Goal: Information Seeking & Learning: Learn about a topic

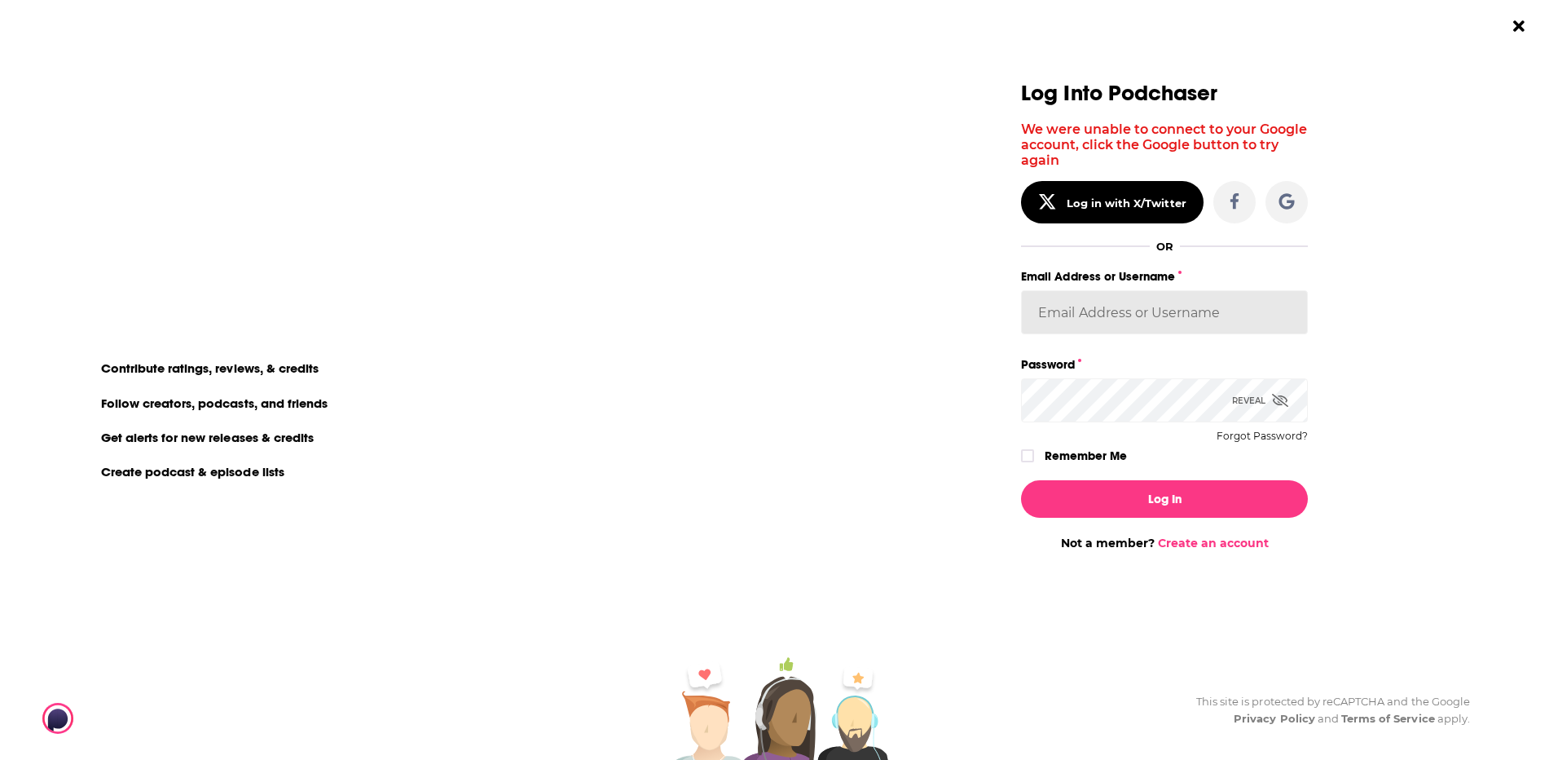
click at [1168, 318] on input "Email Address or Username" at bounding box center [1164, 312] width 287 height 44
paste input "Spreaker_Prime"
type input "Spreaker_Prime"
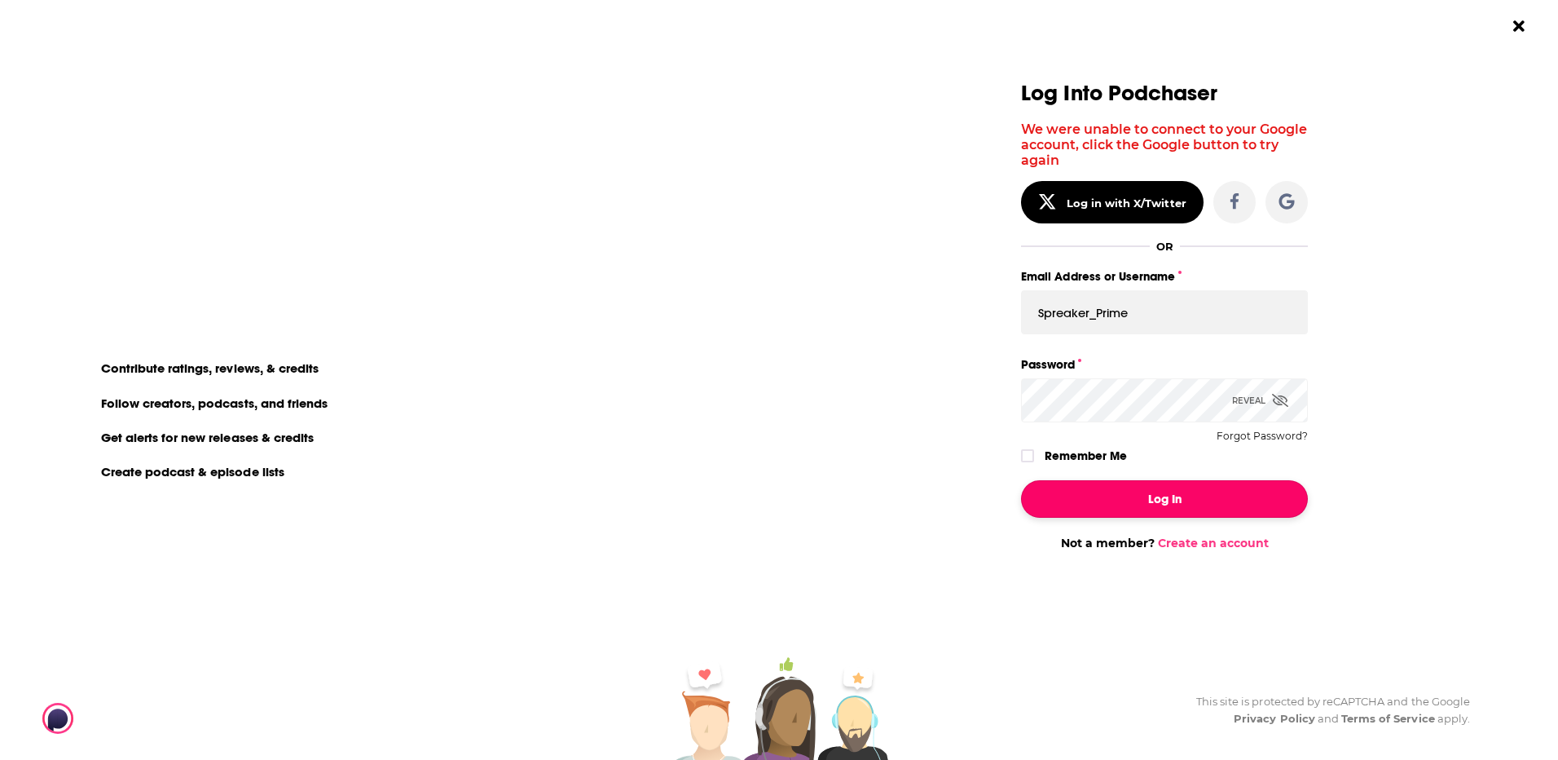
click at [1129, 509] on button "Log In" at bounding box center [1164, 498] width 287 height 37
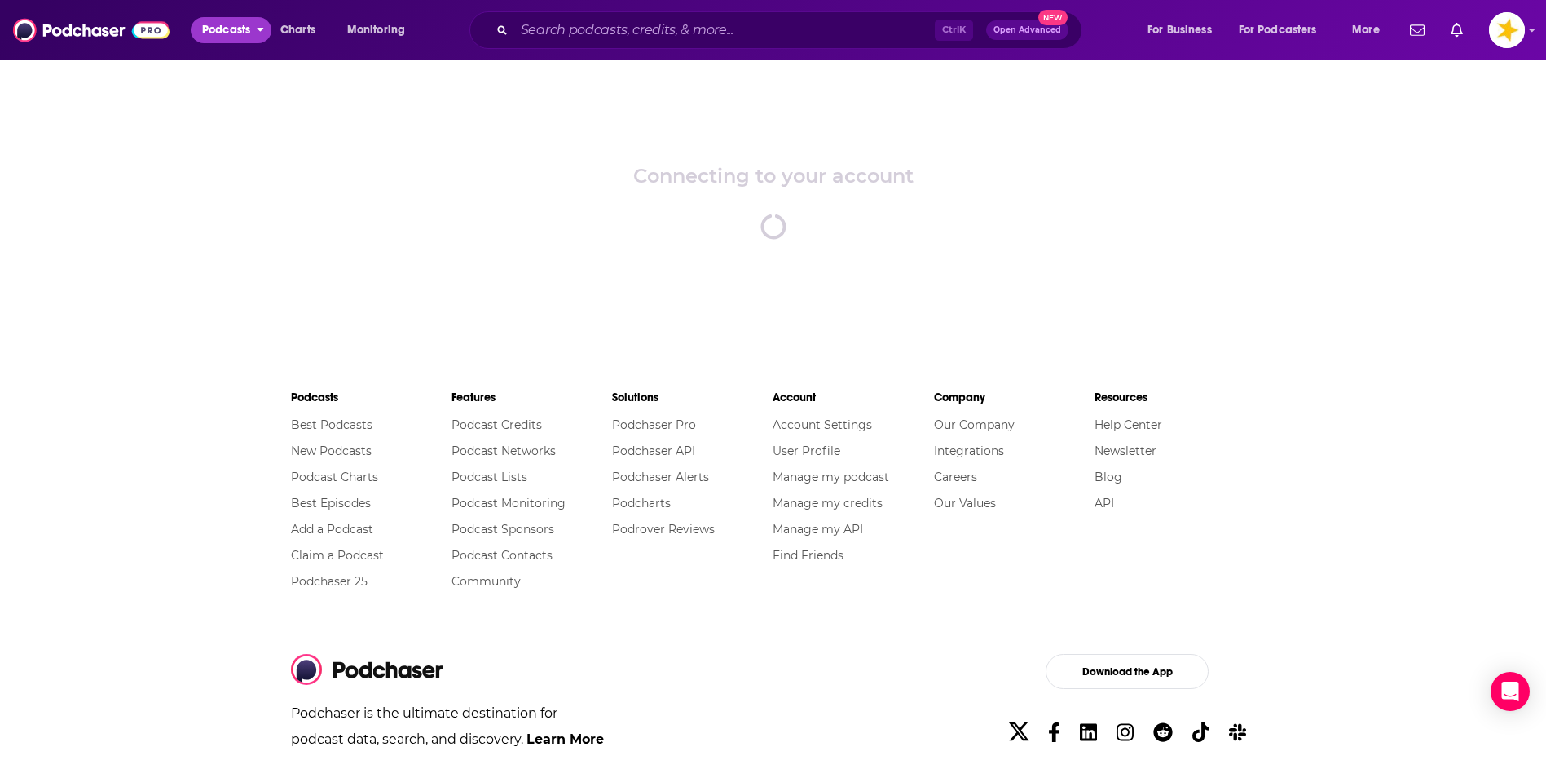
click at [234, 22] on span "Podcasts" at bounding box center [226, 30] width 48 height 23
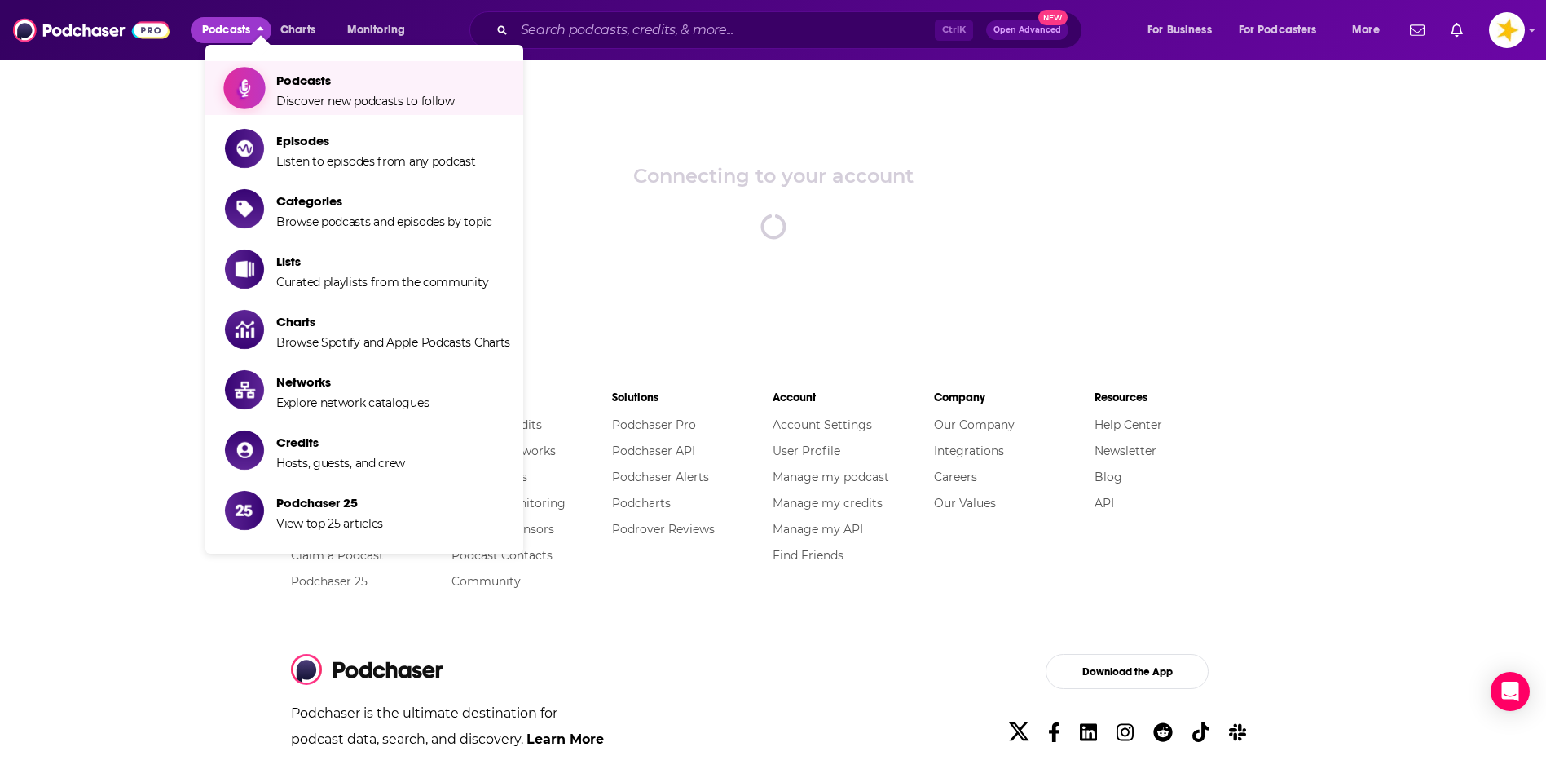
click at [362, 94] on span "Discover new podcasts to follow" at bounding box center [365, 101] width 178 height 15
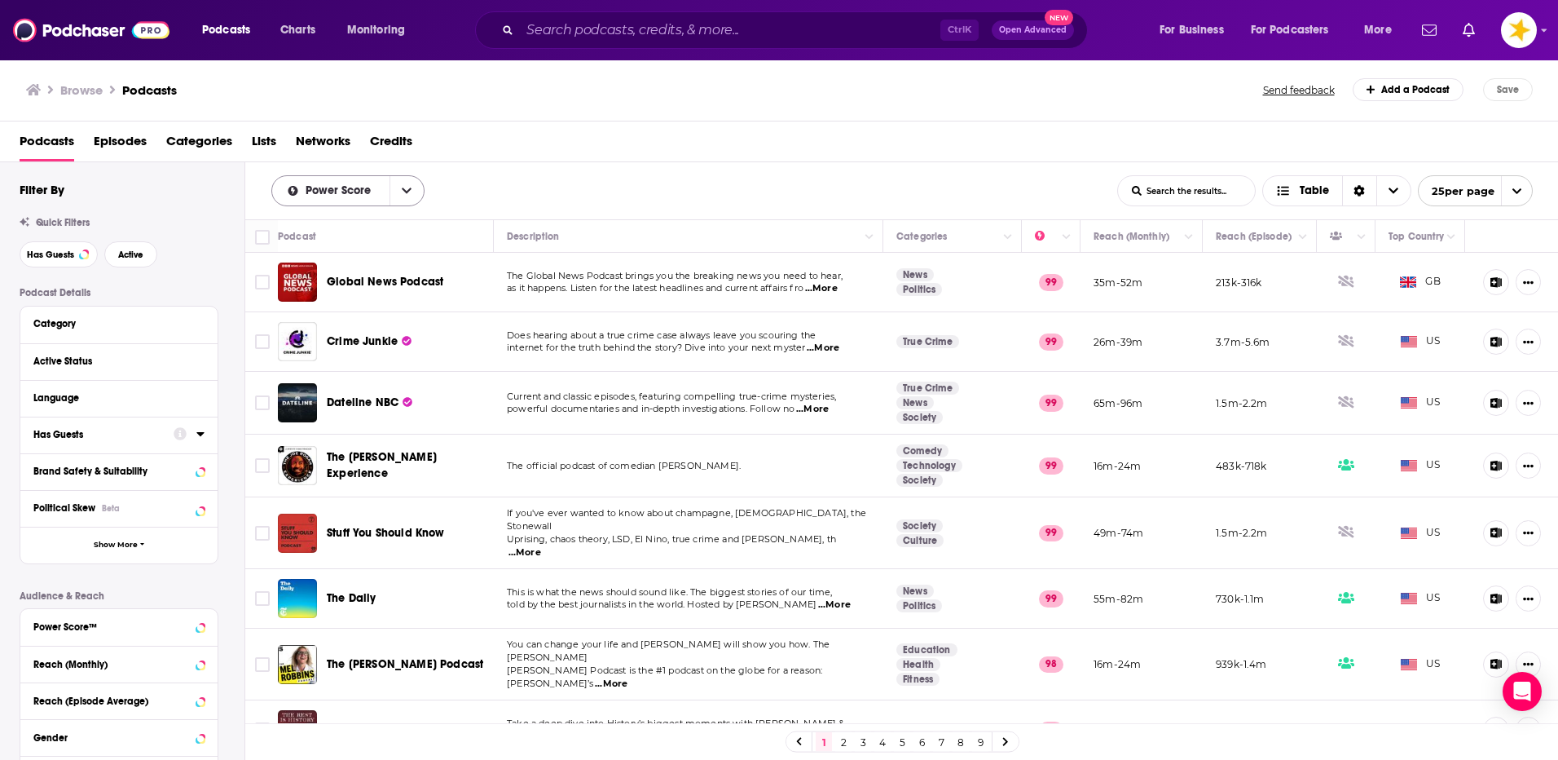
click at [407, 187] on icon "open menu" at bounding box center [407, 190] width 10 height 11
click at [331, 220] on span "By Rating" at bounding box center [358, 220] width 107 height 9
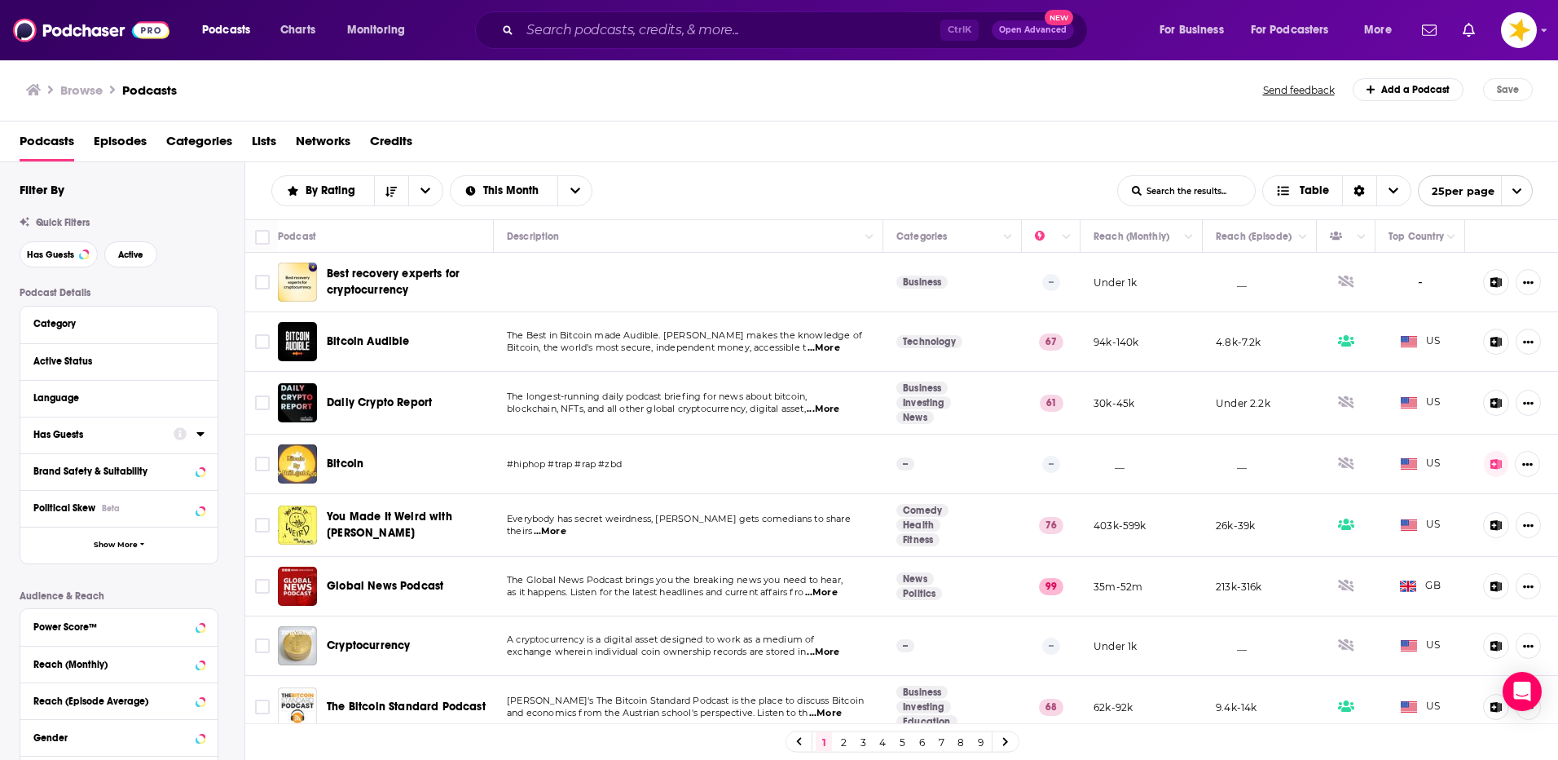
click at [319, 142] on span "Networks" at bounding box center [323, 144] width 55 height 33
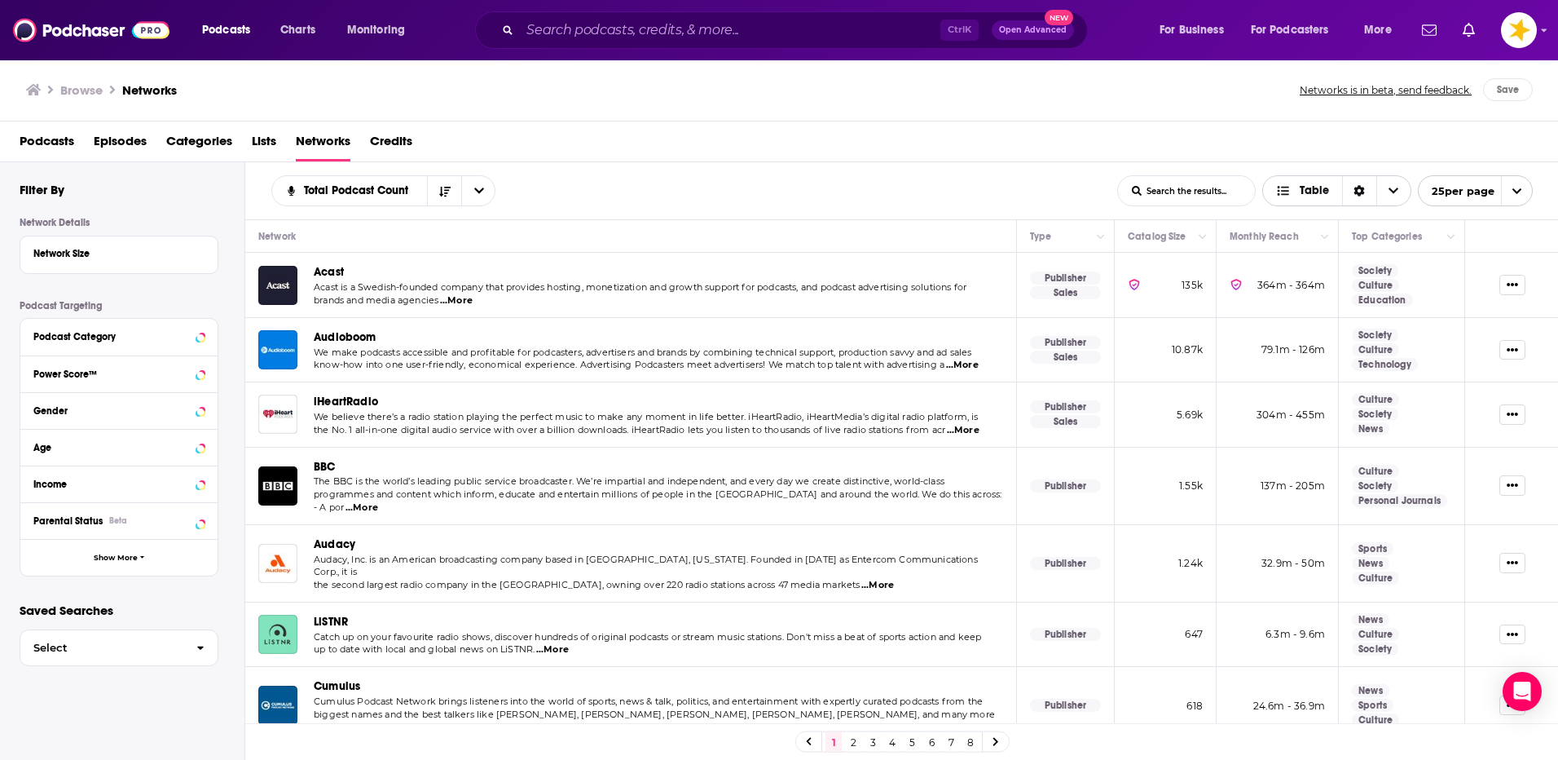
click at [1367, 190] on div "Sort Direction" at bounding box center [1359, 190] width 34 height 29
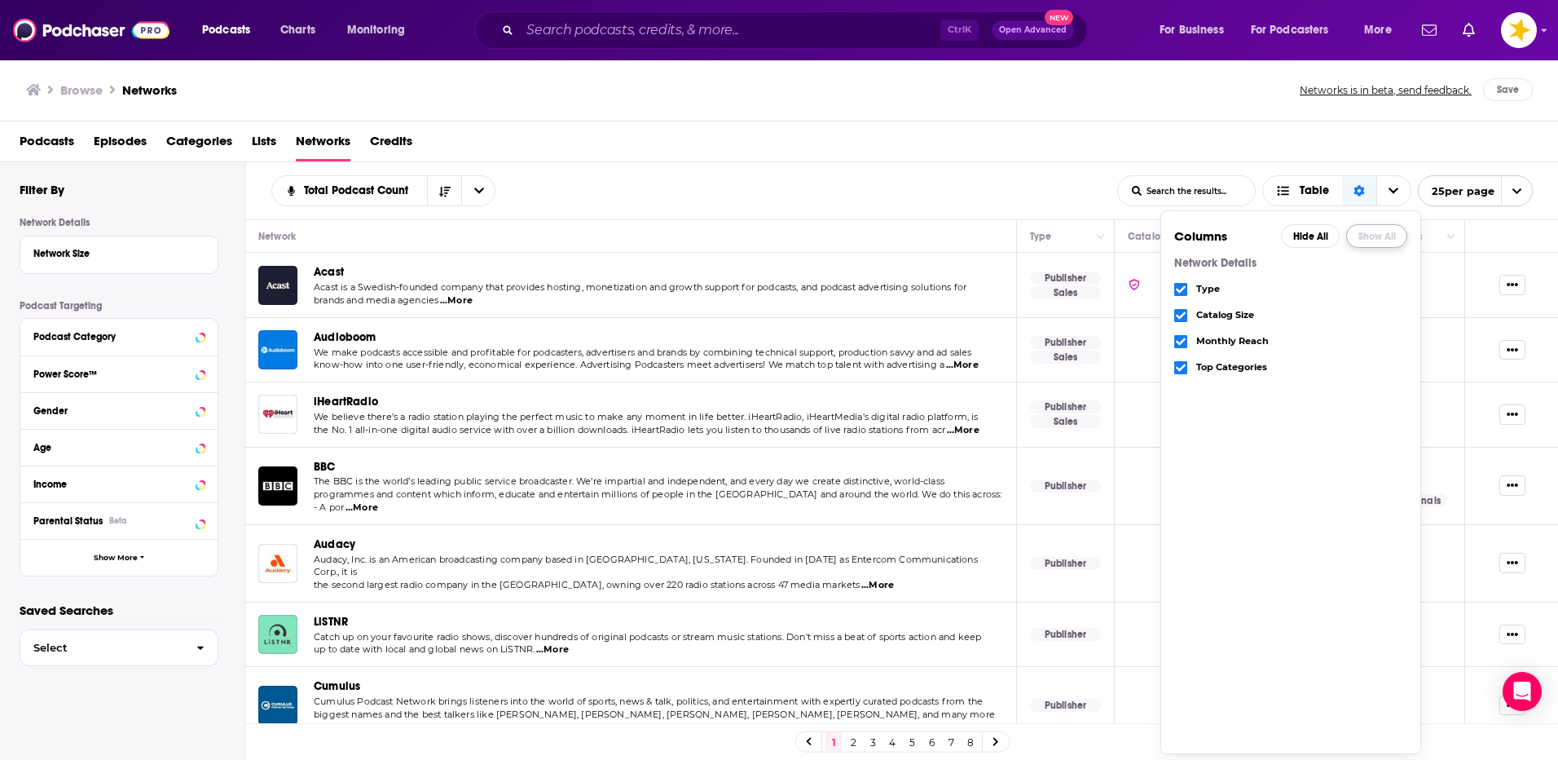
click at [1380, 243] on button "Show All" at bounding box center [1376, 236] width 61 height 24
click at [769, 196] on div "Total Podcast Count List Search Input Search the results... Table" at bounding box center [694, 190] width 846 height 31
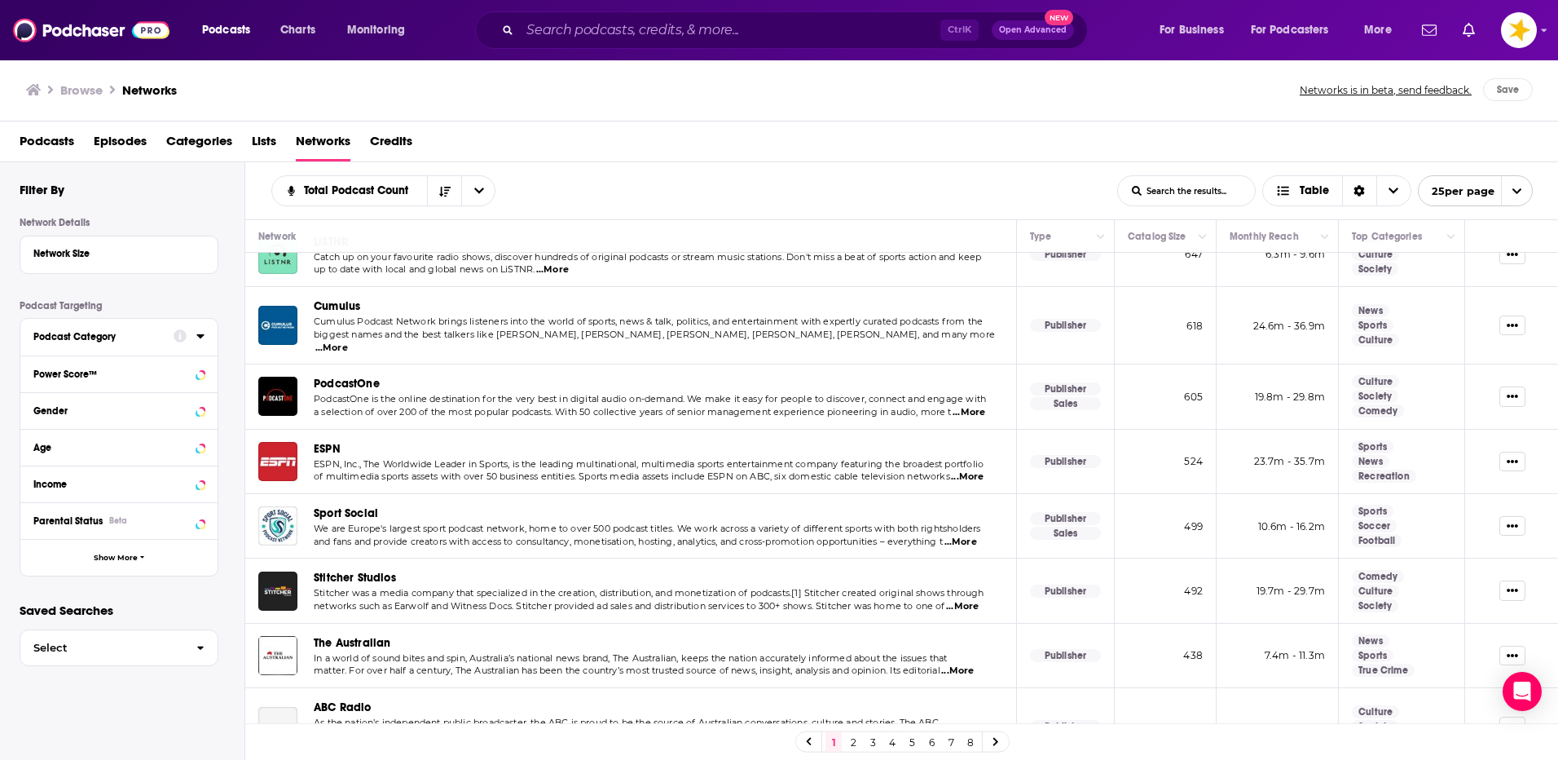
scroll to position [407, 0]
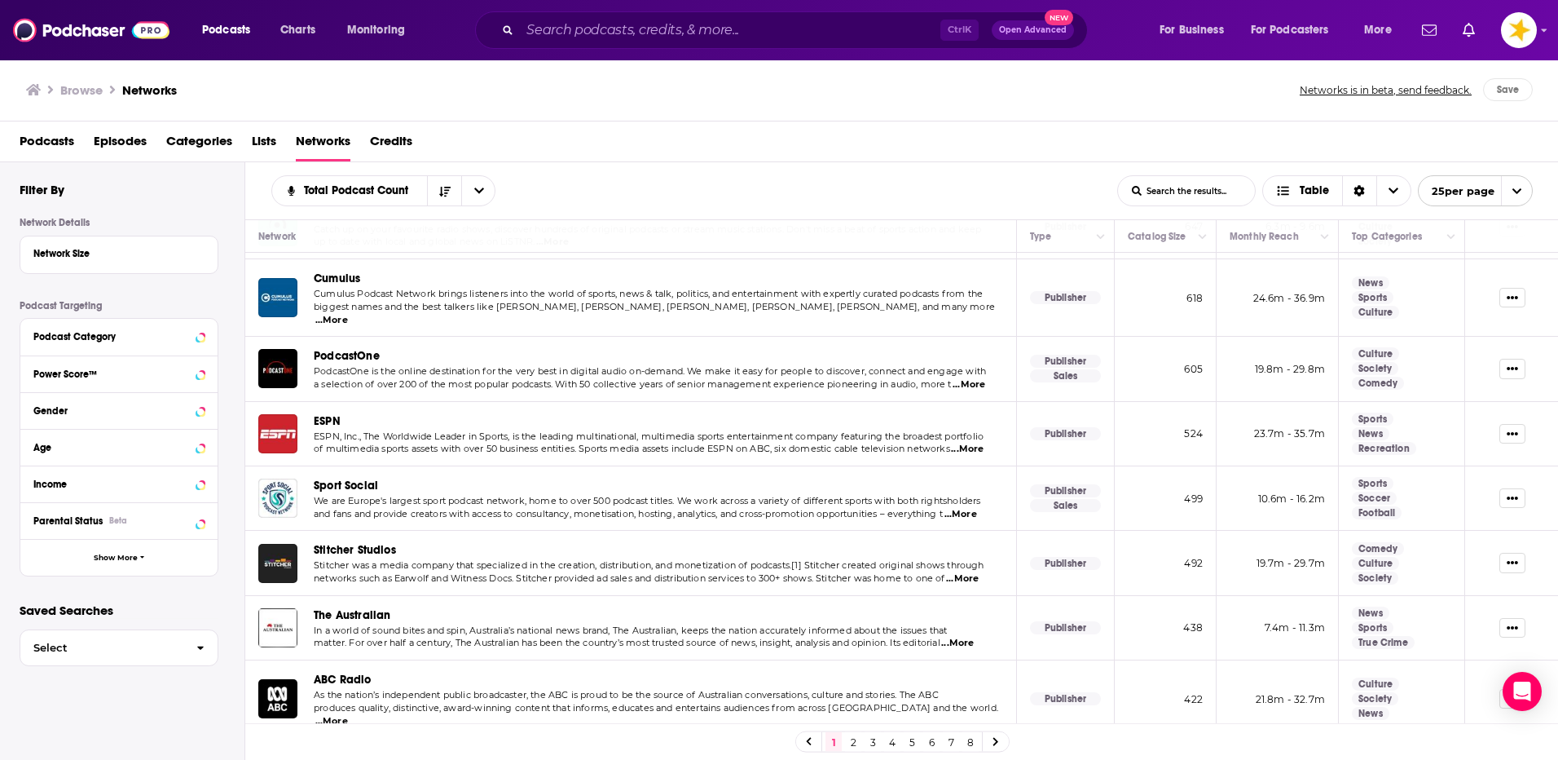
click at [37, 147] on span "Podcasts" at bounding box center [47, 144] width 55 height 33
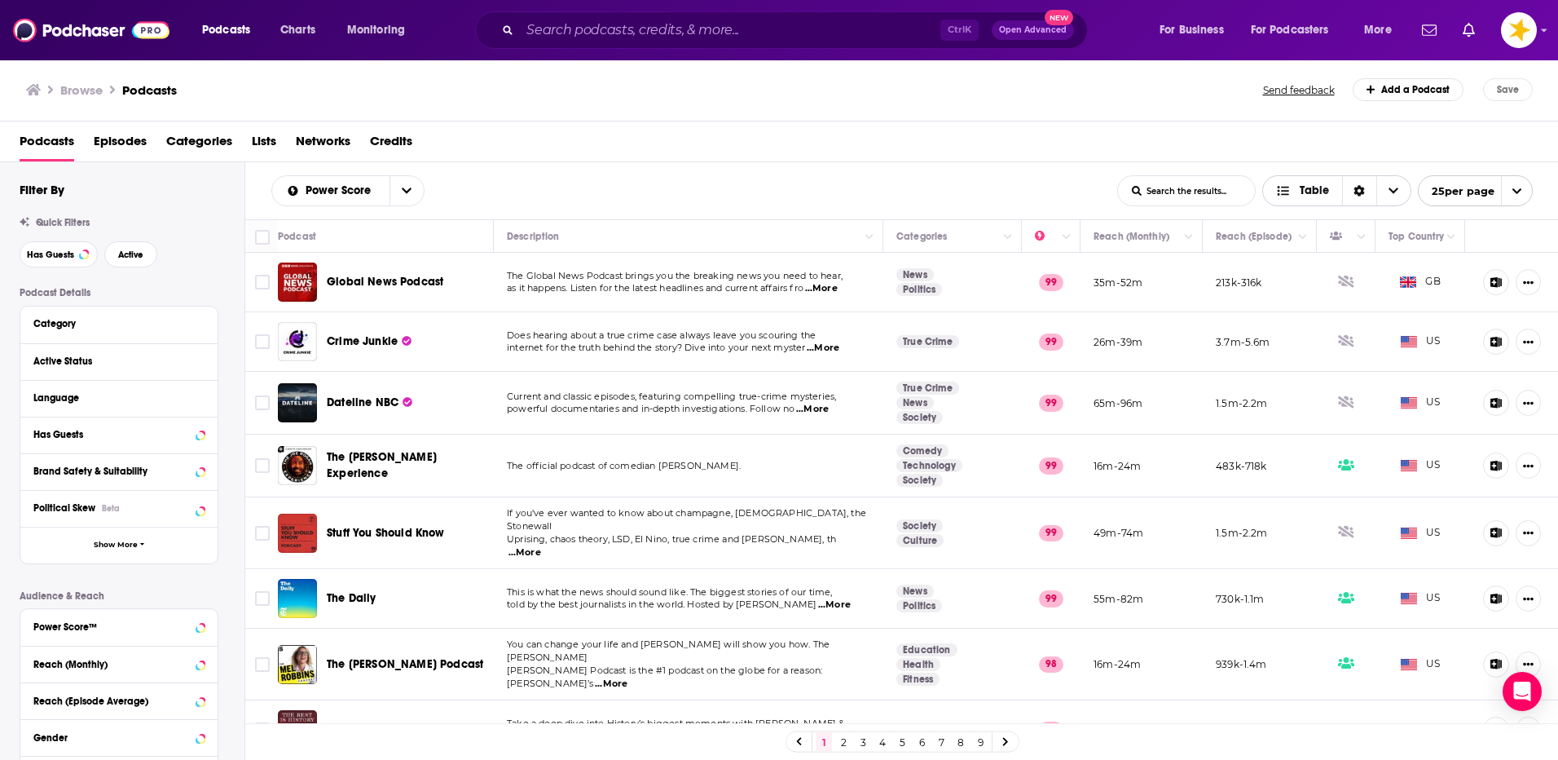
click at [1366, 192] on div "Sort Direction" at bounding box center [1359, 190] width 34 height 29
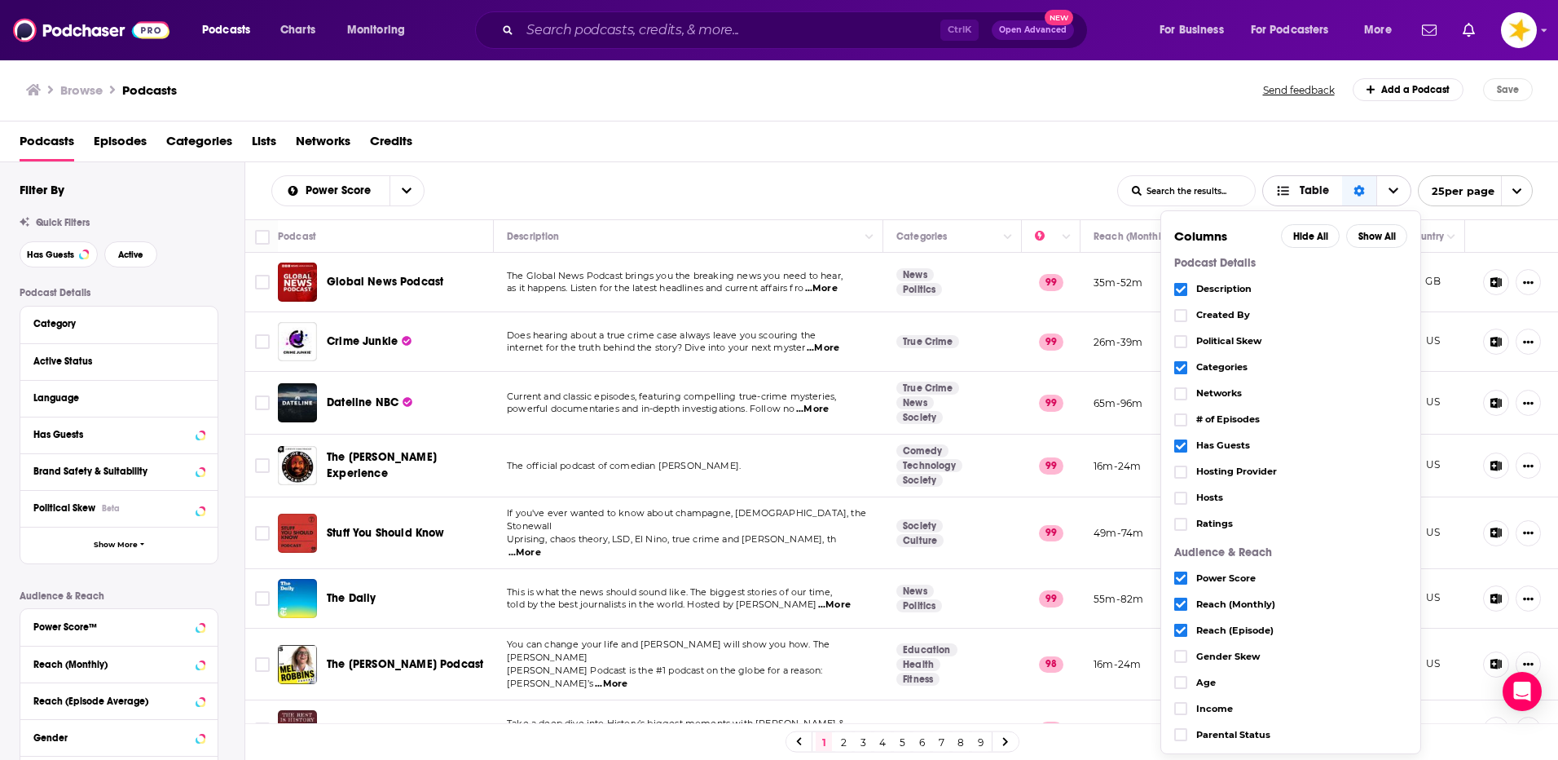
scroll to position [37, 0]
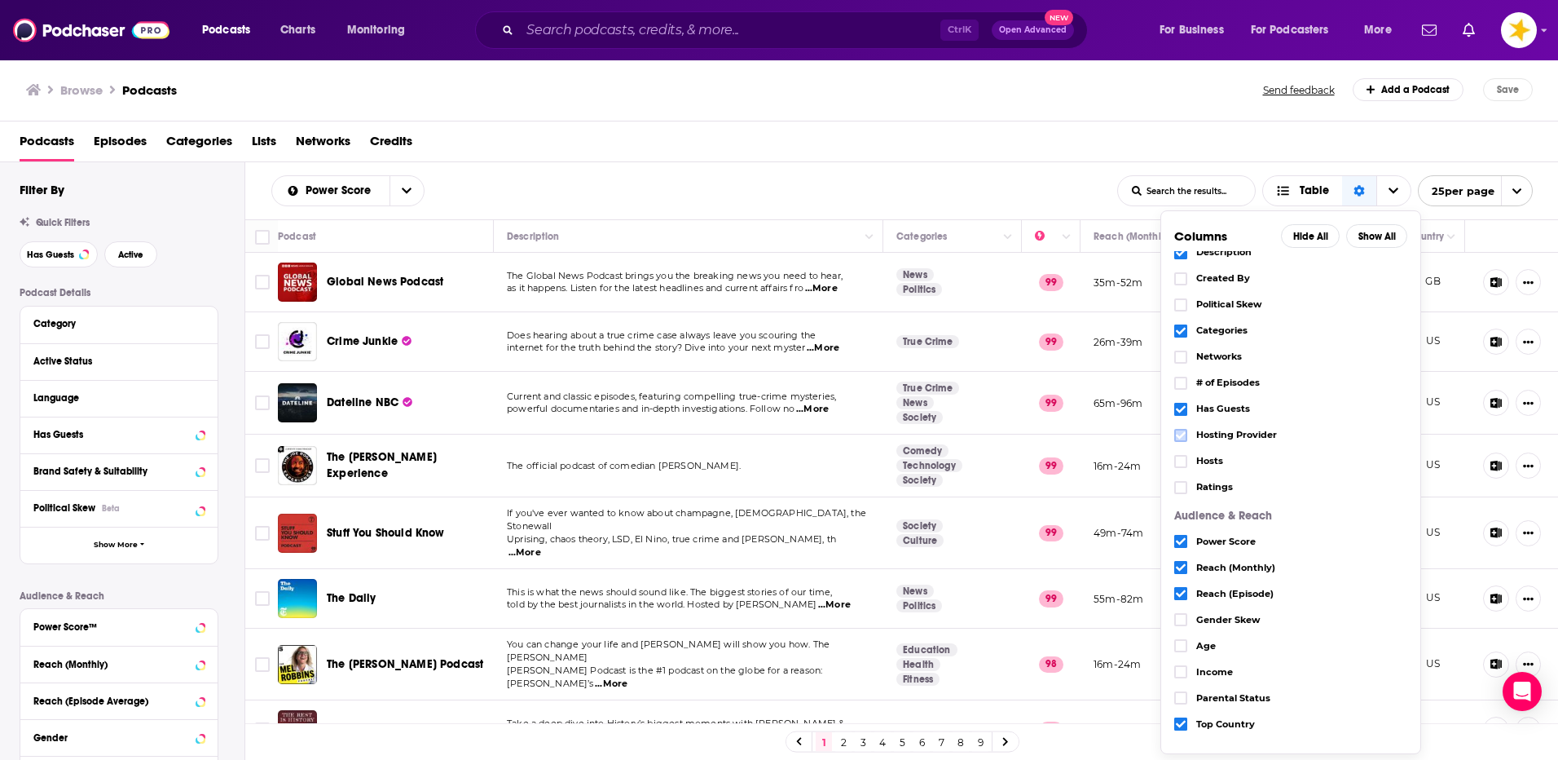
click at [1178, 437] on icon "Choose View" at bounding box center [1181, 434] width 10 height 7
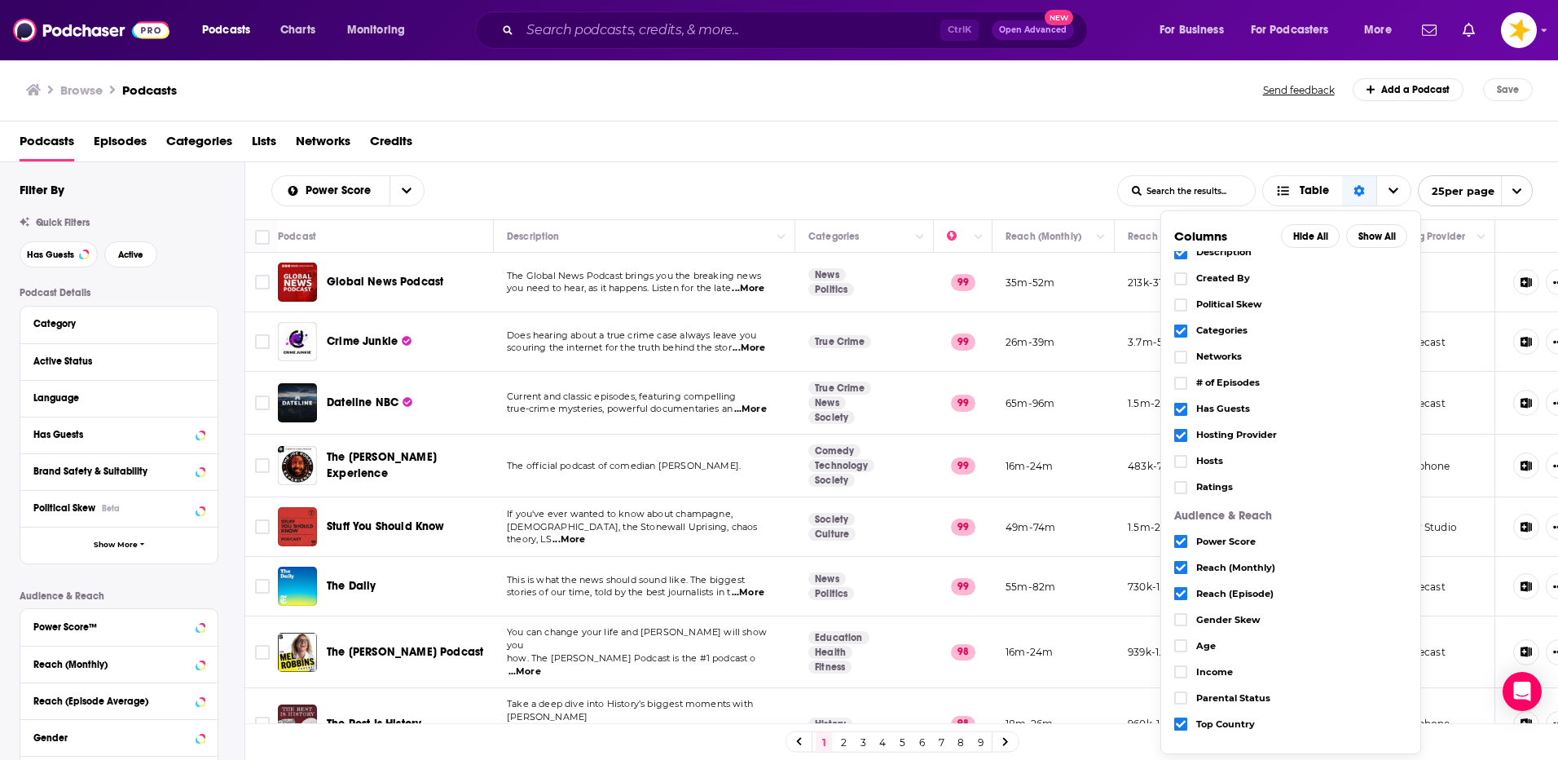
click at [851, 176] on div "Power Score List Search Input Search the results... Table" at bounding box center [694, 190] width 846 height 31
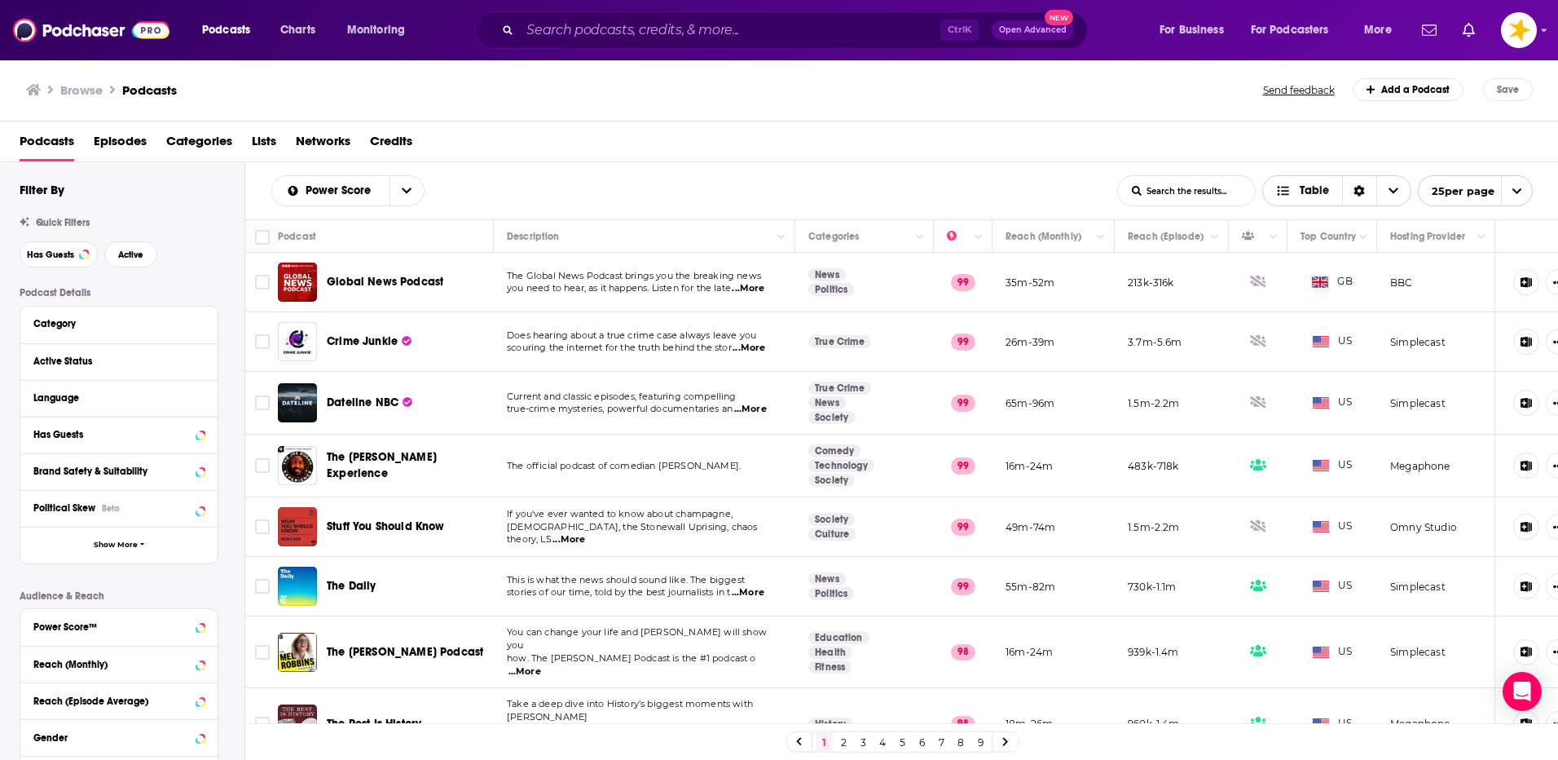
click at [1359, 194] on icon "Sort Direction" at bounding box center [1359, 191] width 11 height 11
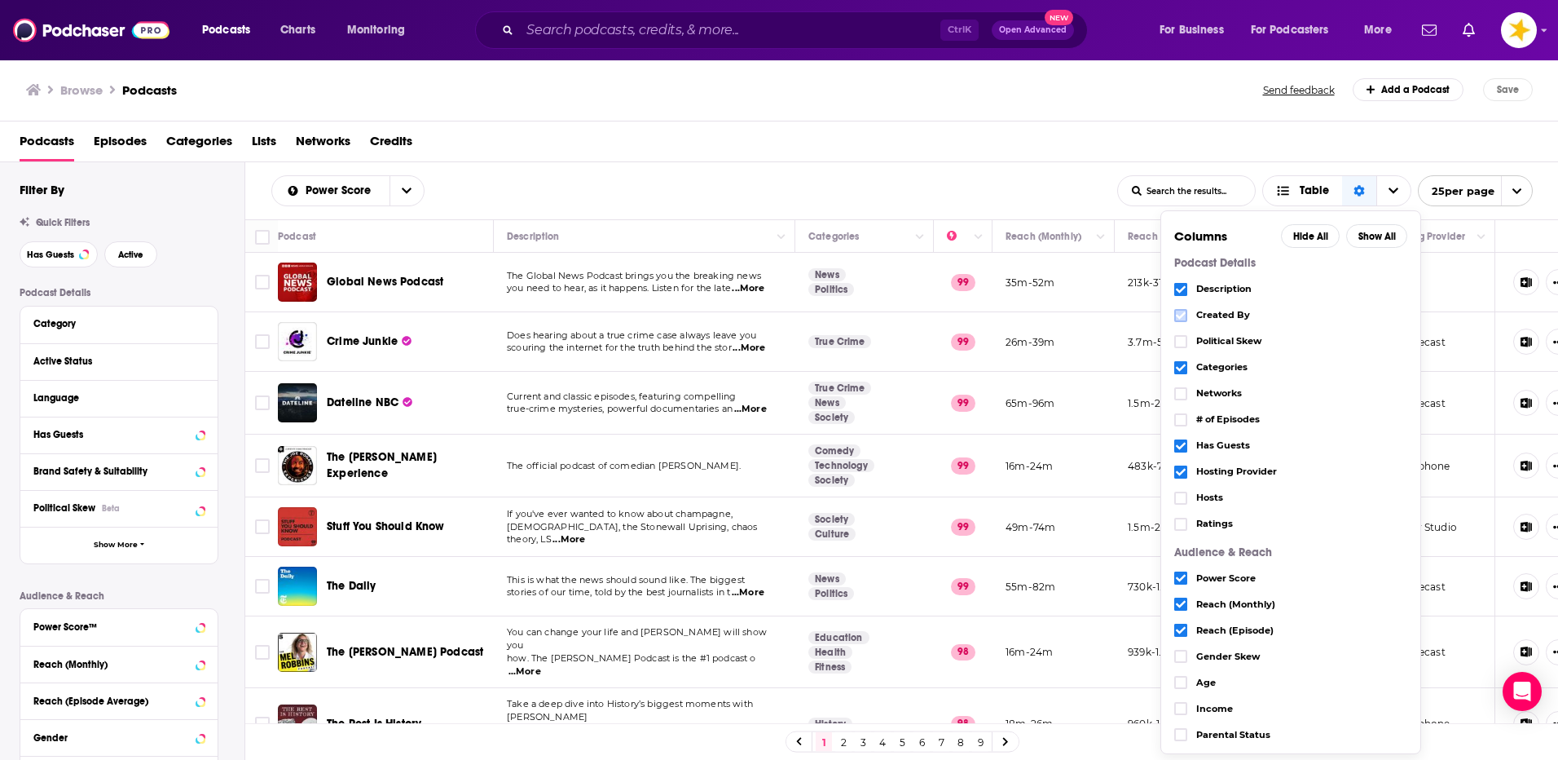
click at [1174, 318] on label "Choose View" at bounding box center [1180, 315] width 13 height 13
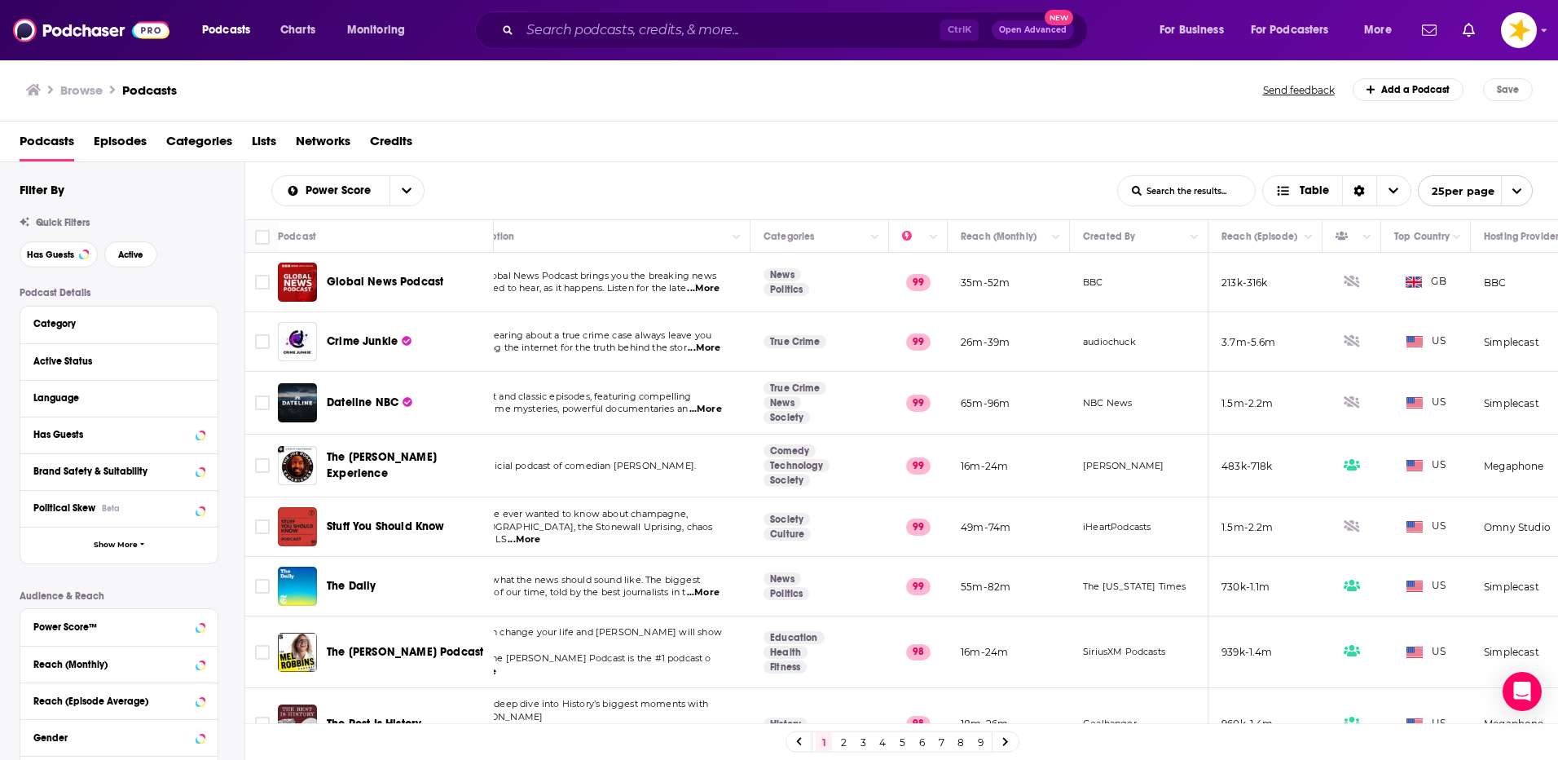
scroll to position [0, 181]
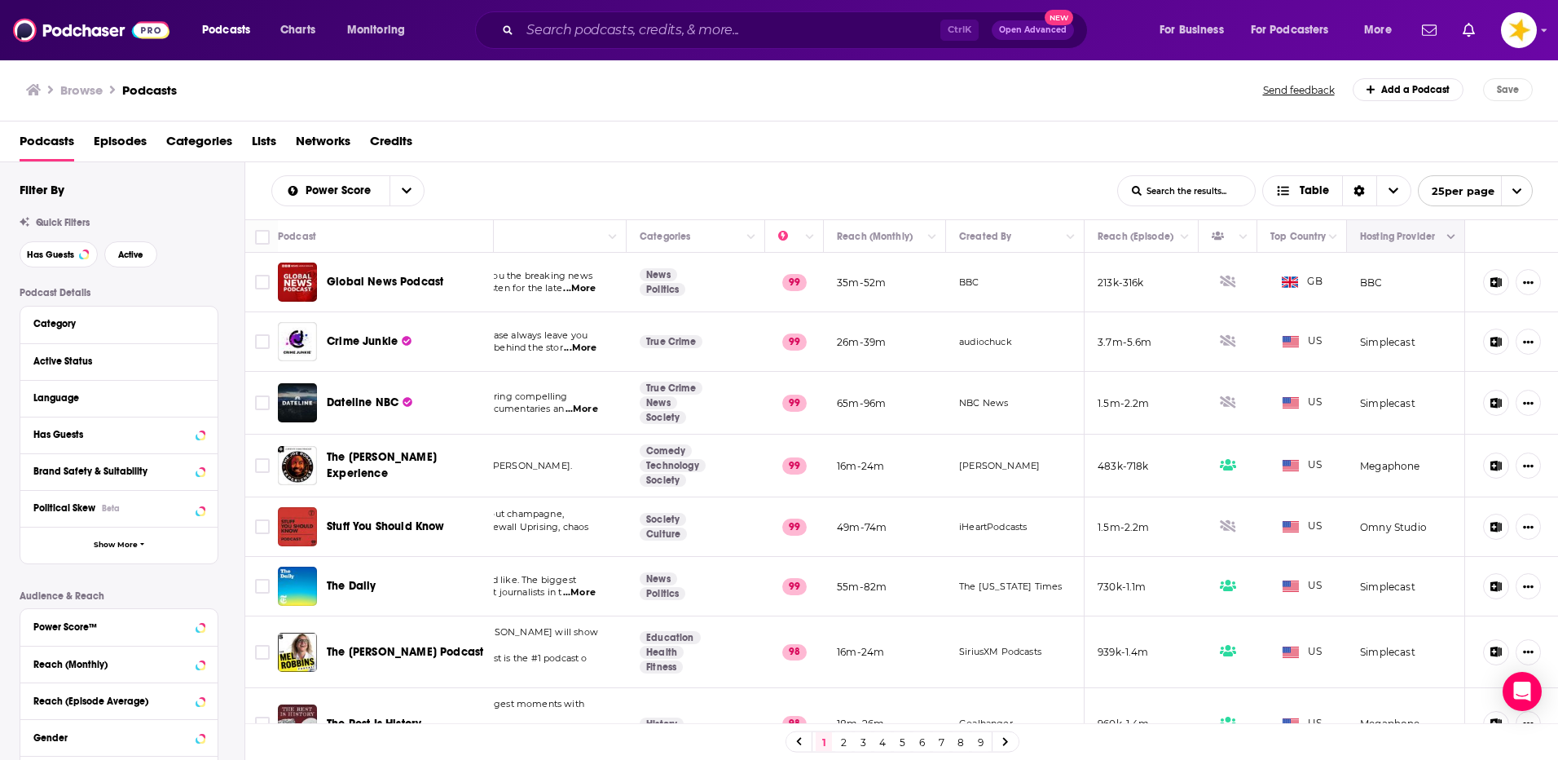
click at [1399, 236] on icon "Move" at bounding box center [1404, 237] width 20 height 20
click at [1447, 240] on icon "Column Actions" at bounding box center [1451, 237] width 8 height 10
click at [1368, 236] on div at bounding box center [779, 380] width 1558 height 760
click at [1067, 233] on icon "Column Actions" at bounding box center [1071, 237] width 8 height 10
click at [117, 542] on div at bounding box center [779, 380] width 1558 height 760
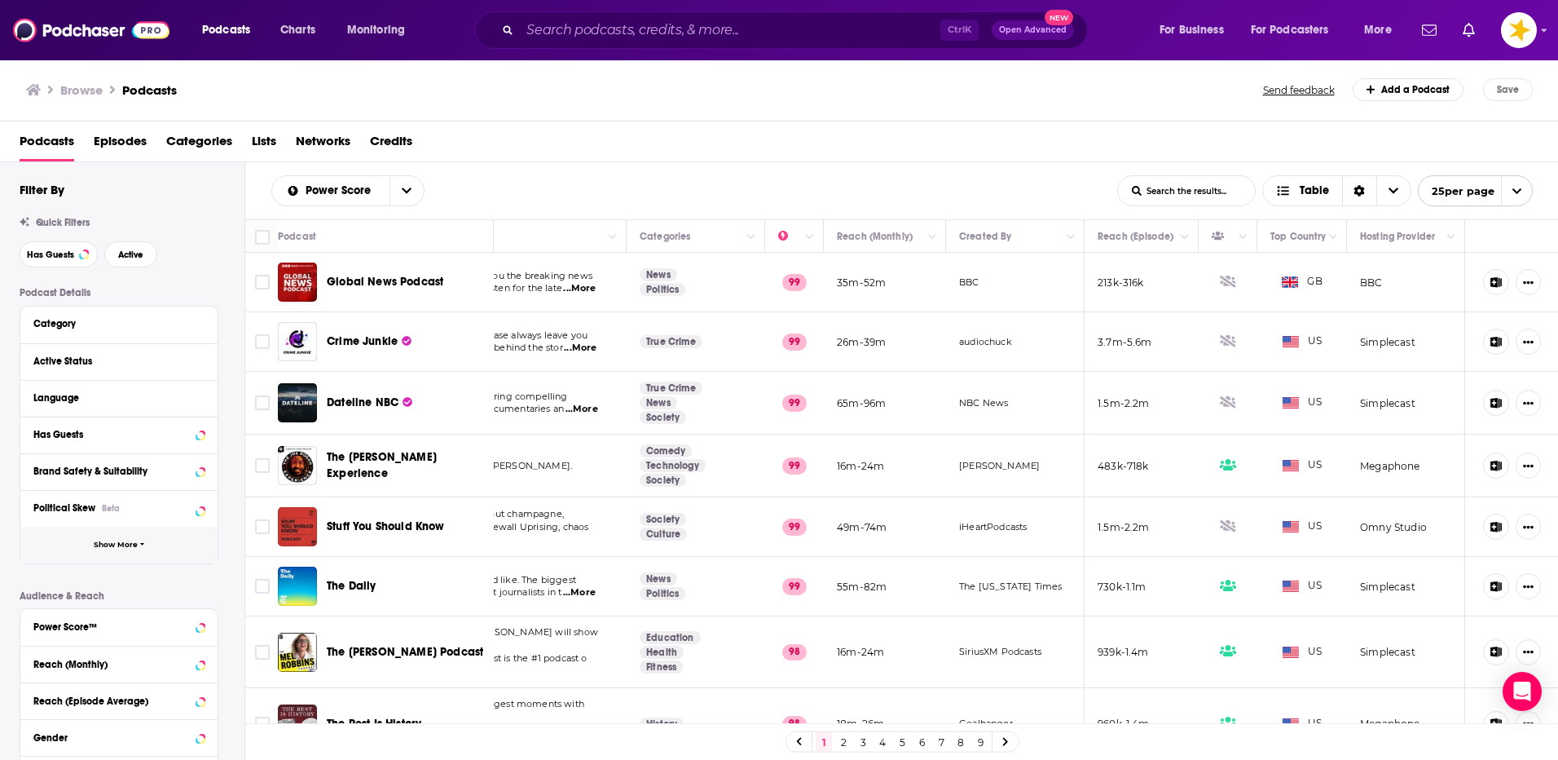
click at [141, 547] on icon "button" at bounding box center [142, 543] width 5 height 7
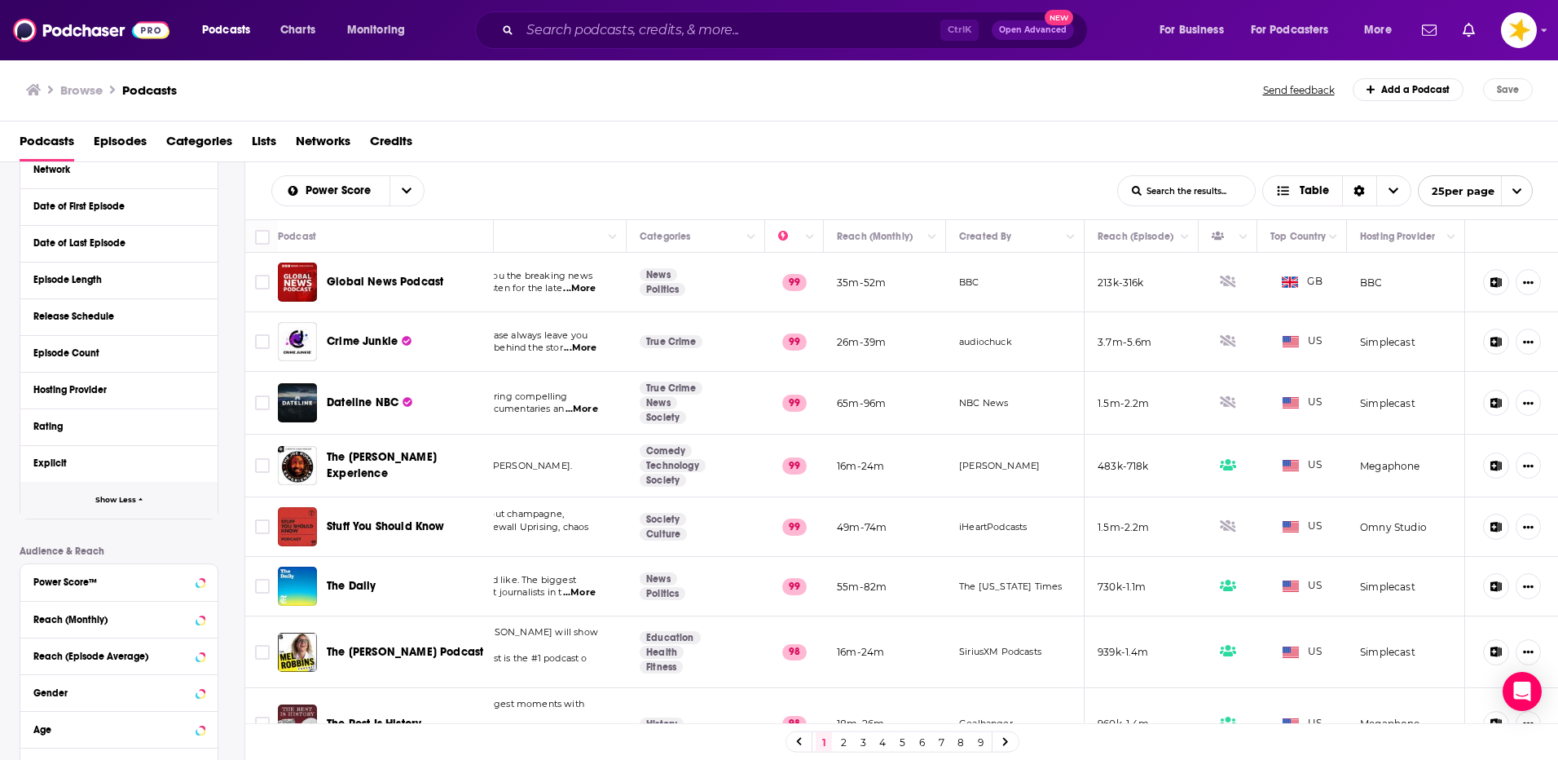
scroll to position [149, 0]
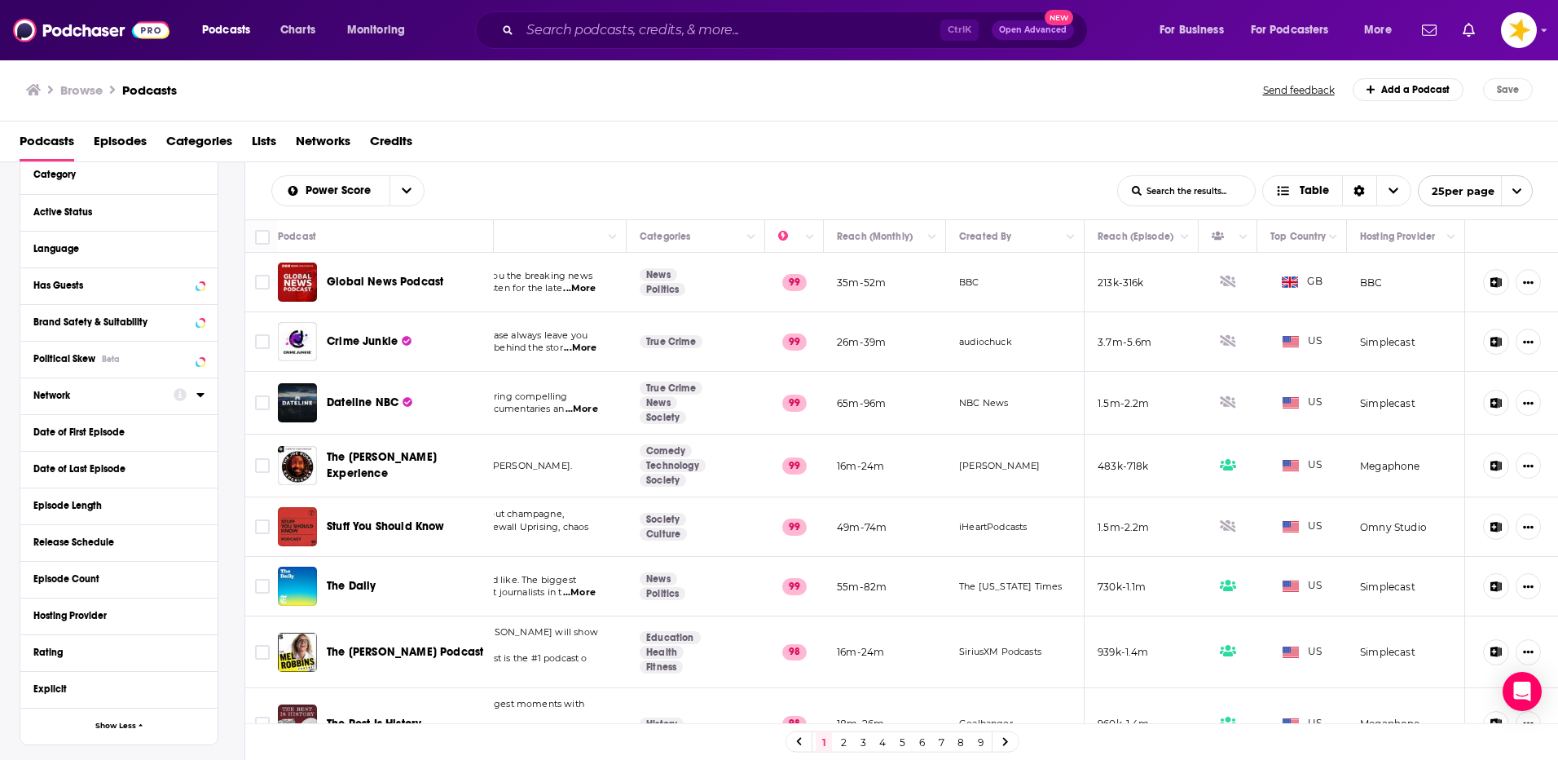
drag, startPoint x: 55, startPoint y: 395, endPoint x: 172, endPoint y: 390, distance: 117.5
click at [55, 395] on div "Network" at bounding box center [98, 395] width 130 height 11
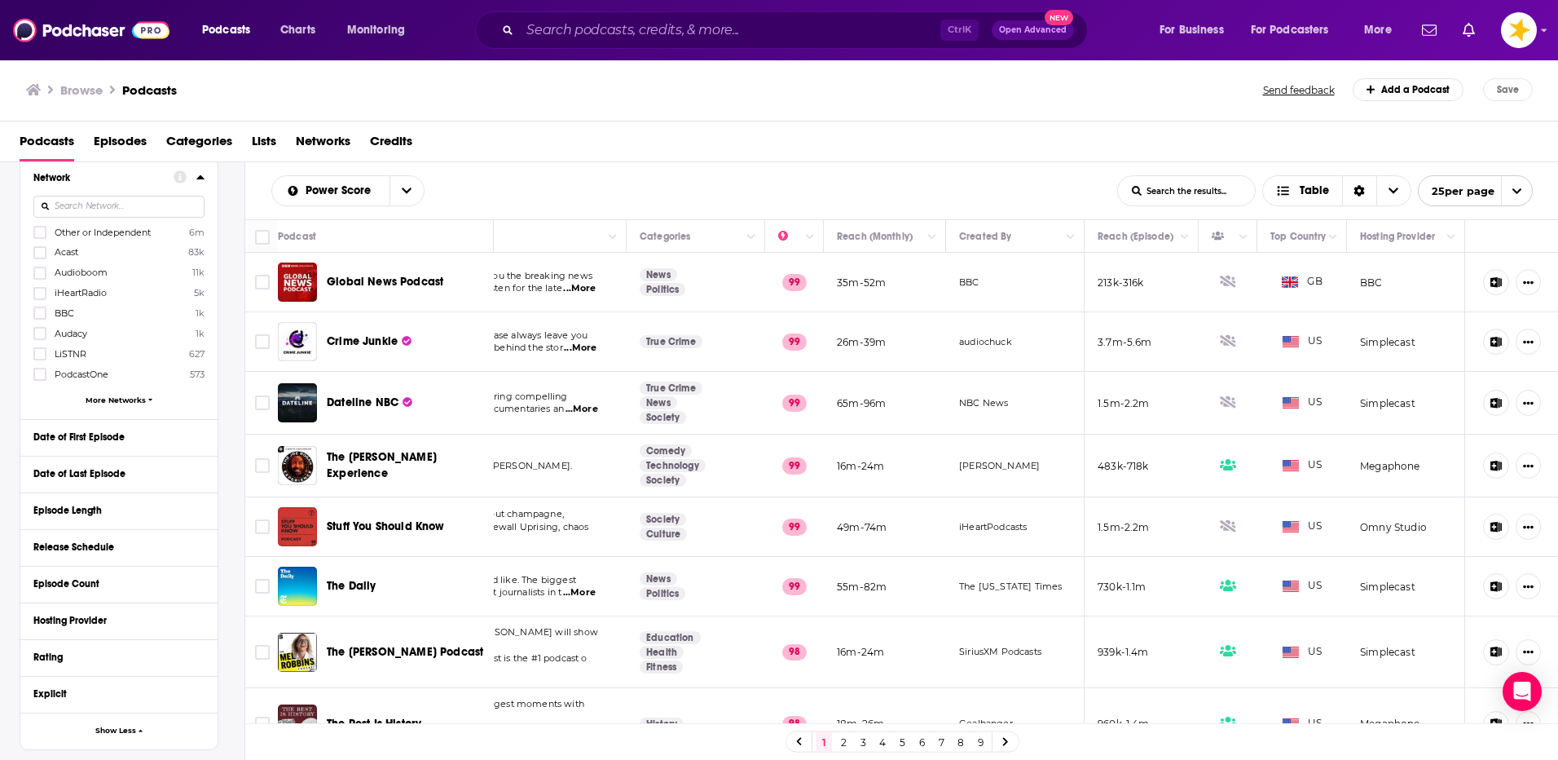
scroll to position [394, 0]
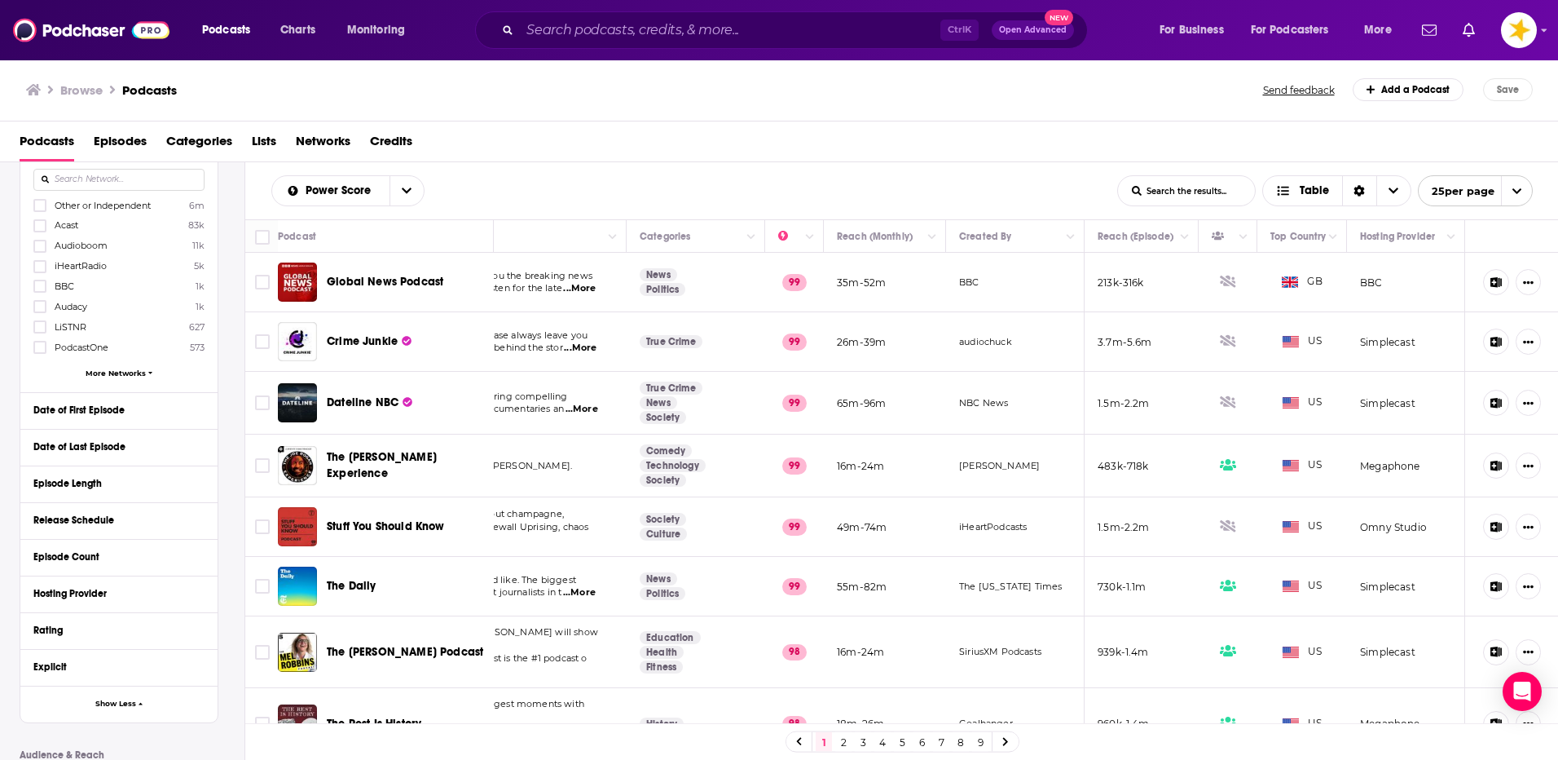
click at [134, 370] on span "More Networks" at bounding box center [116, 372] width 60 height 9
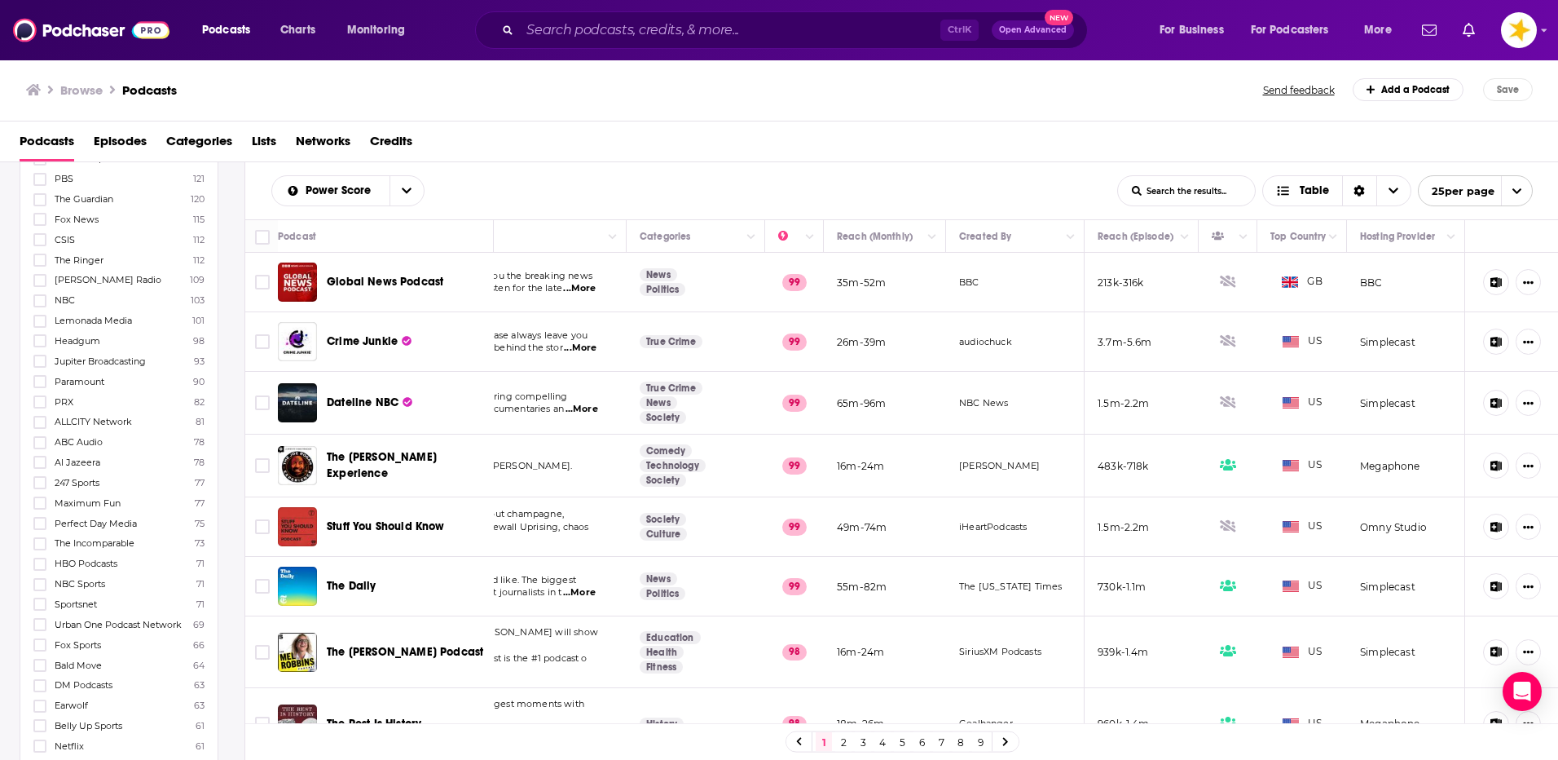
scroll to position [1453, 0]
click at [1362, 190] on icon "Sort Direction" at bounding box center [1359, 191] width 11 height 11
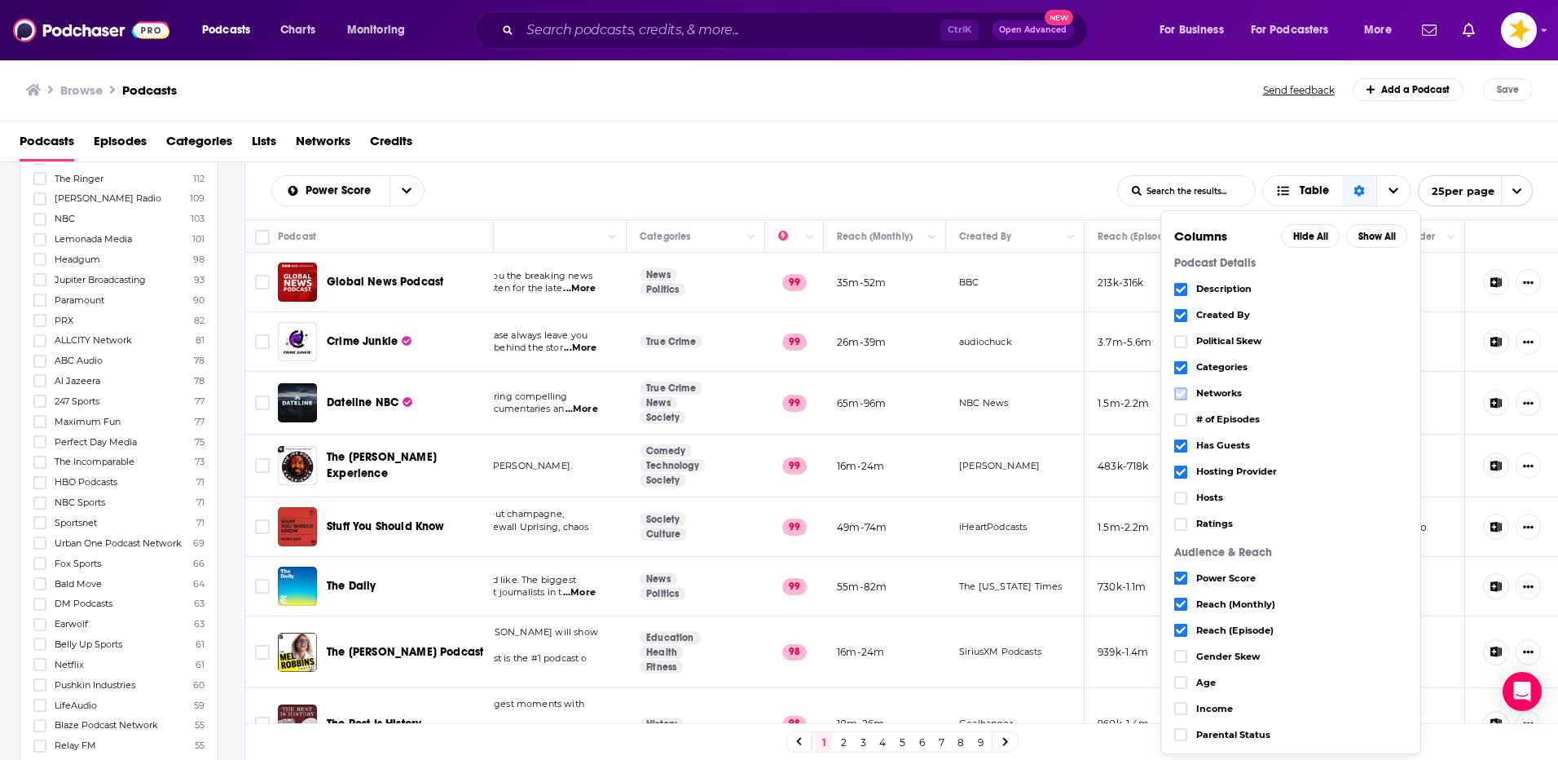
click at [1179, 398] on icon "Choose View" at bounding box center [1181, 394] width 10 height 10
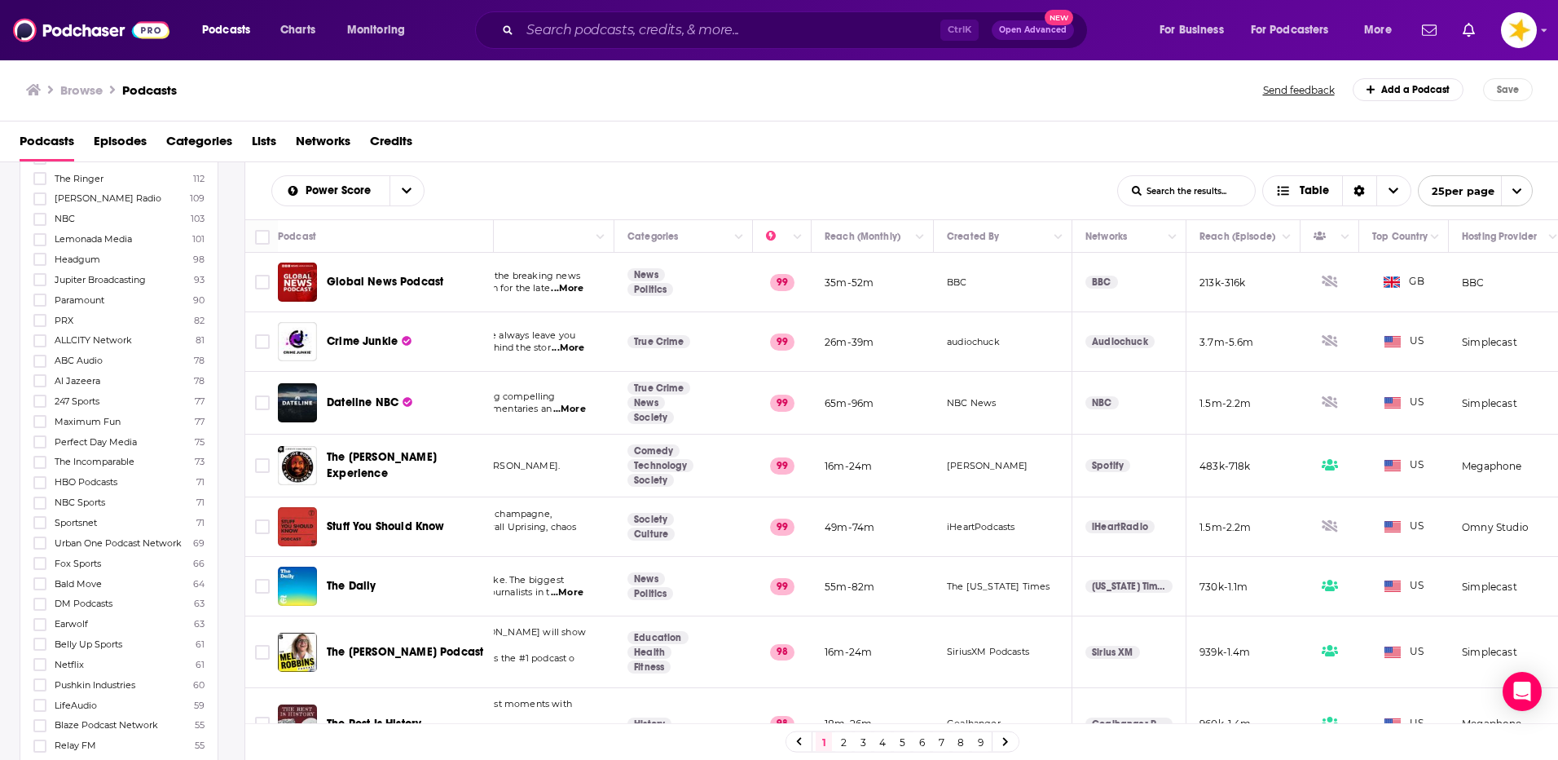
click at [858, 185] on div "Power Score List Search Input Search the results... Table" at bounding box center [694, 190] width 846 height 31
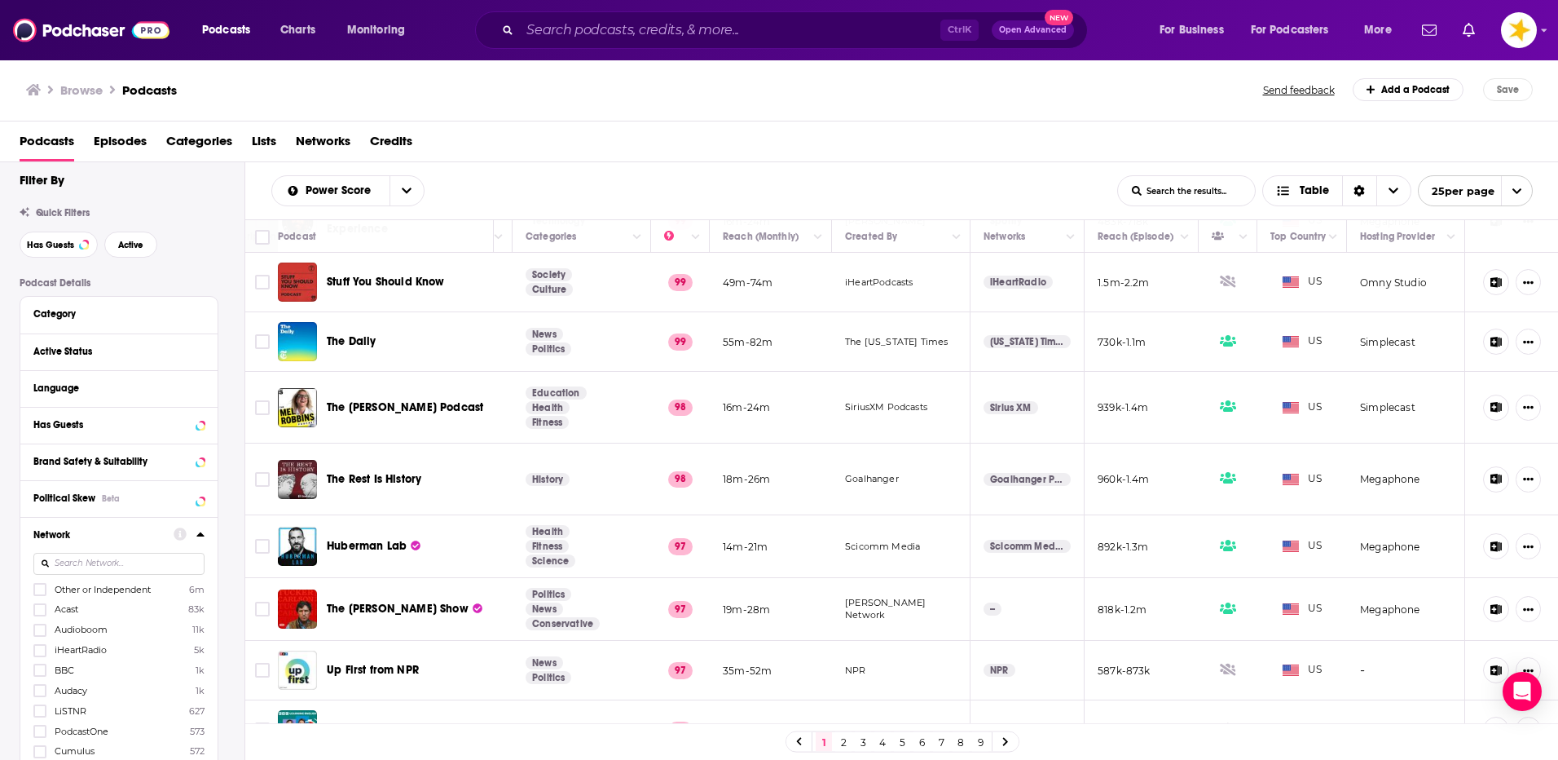
scroll to position [0, 0]
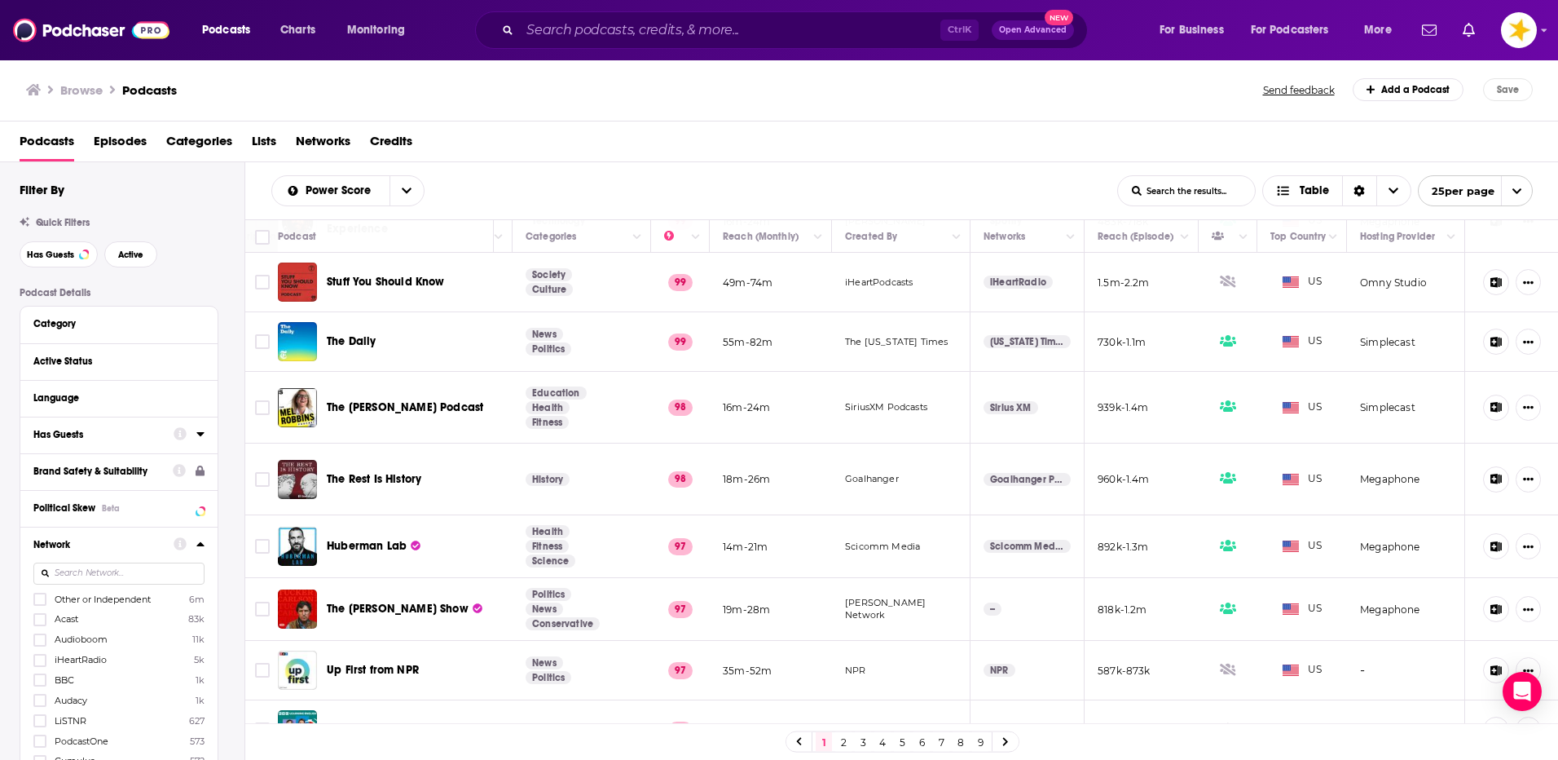
click at [115, 575] on input at bounding box center [118, 573] width 171 height 22
type input "A"
type input "D"
type input "F"
type input "d"
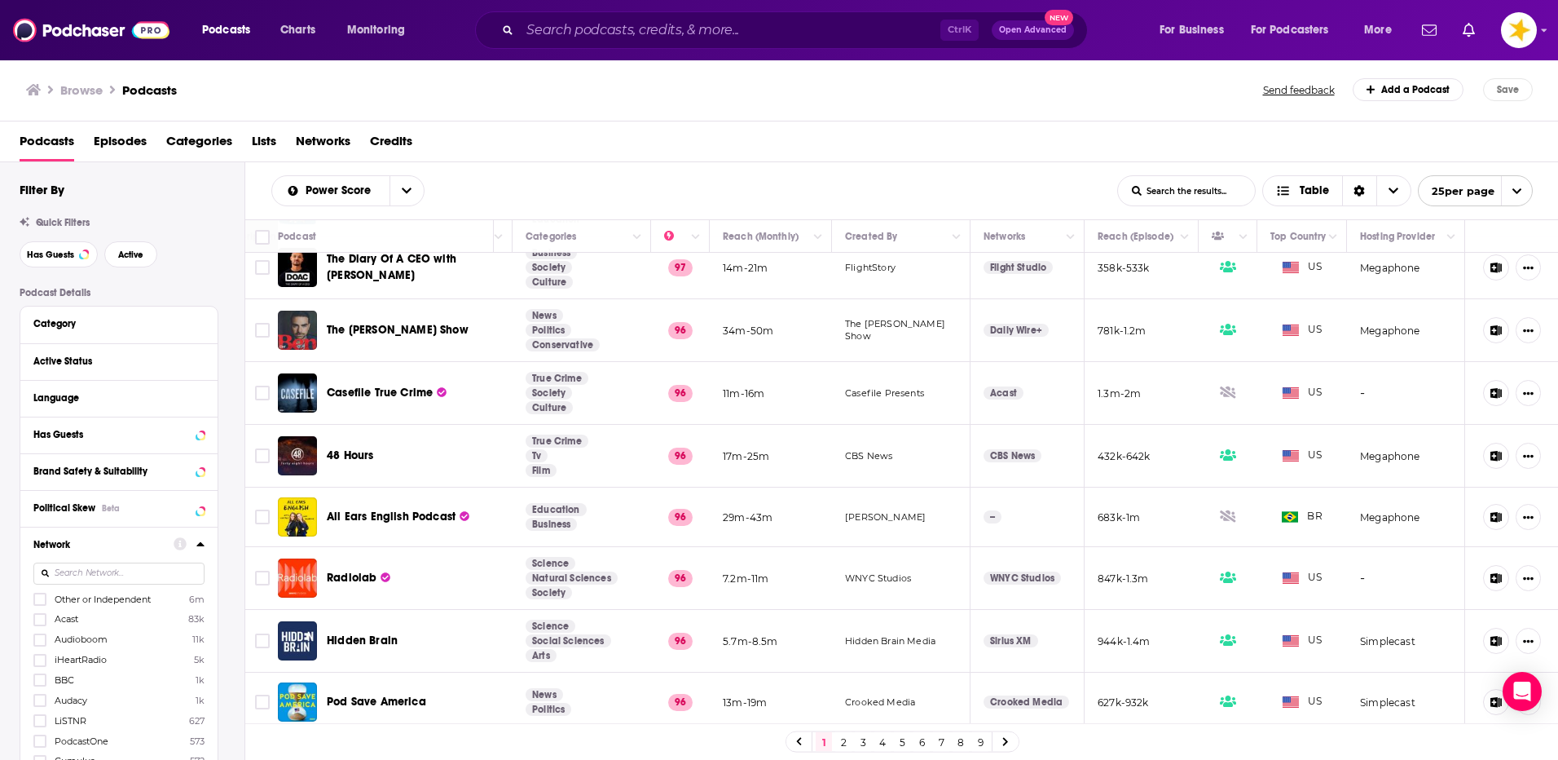
scroll to position [1075, 295]
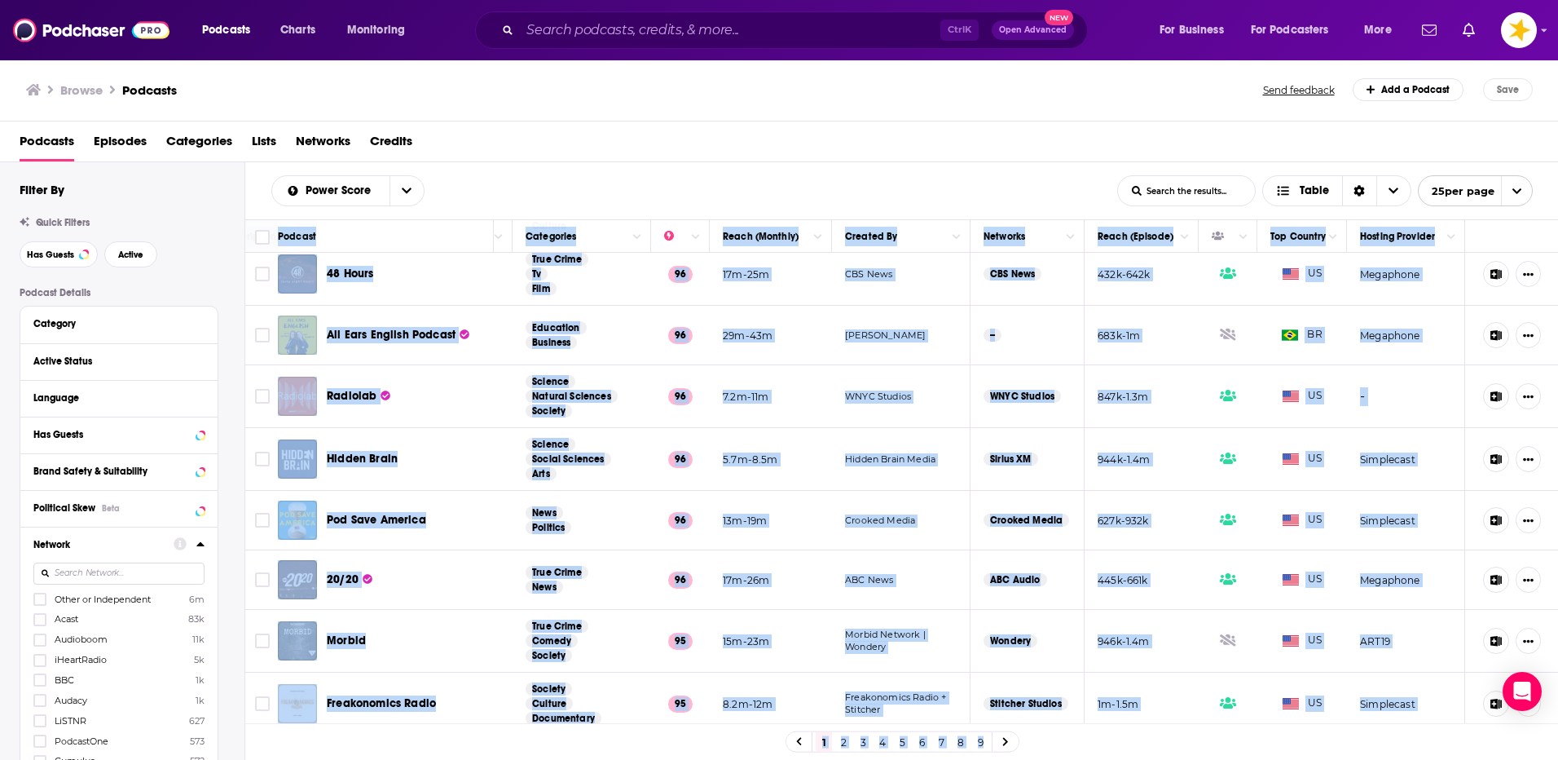
drag, startPoint x: 1352, startPoint y: 725, endPoint x: 1482, endPoint y: 710, distance: 130.4
click at [1482, 710] on div "Podcast Description Categories Reach (Monthly) Created By Networks Reach (Episo…" at bounding box center [902, 491] width 1314 height 544
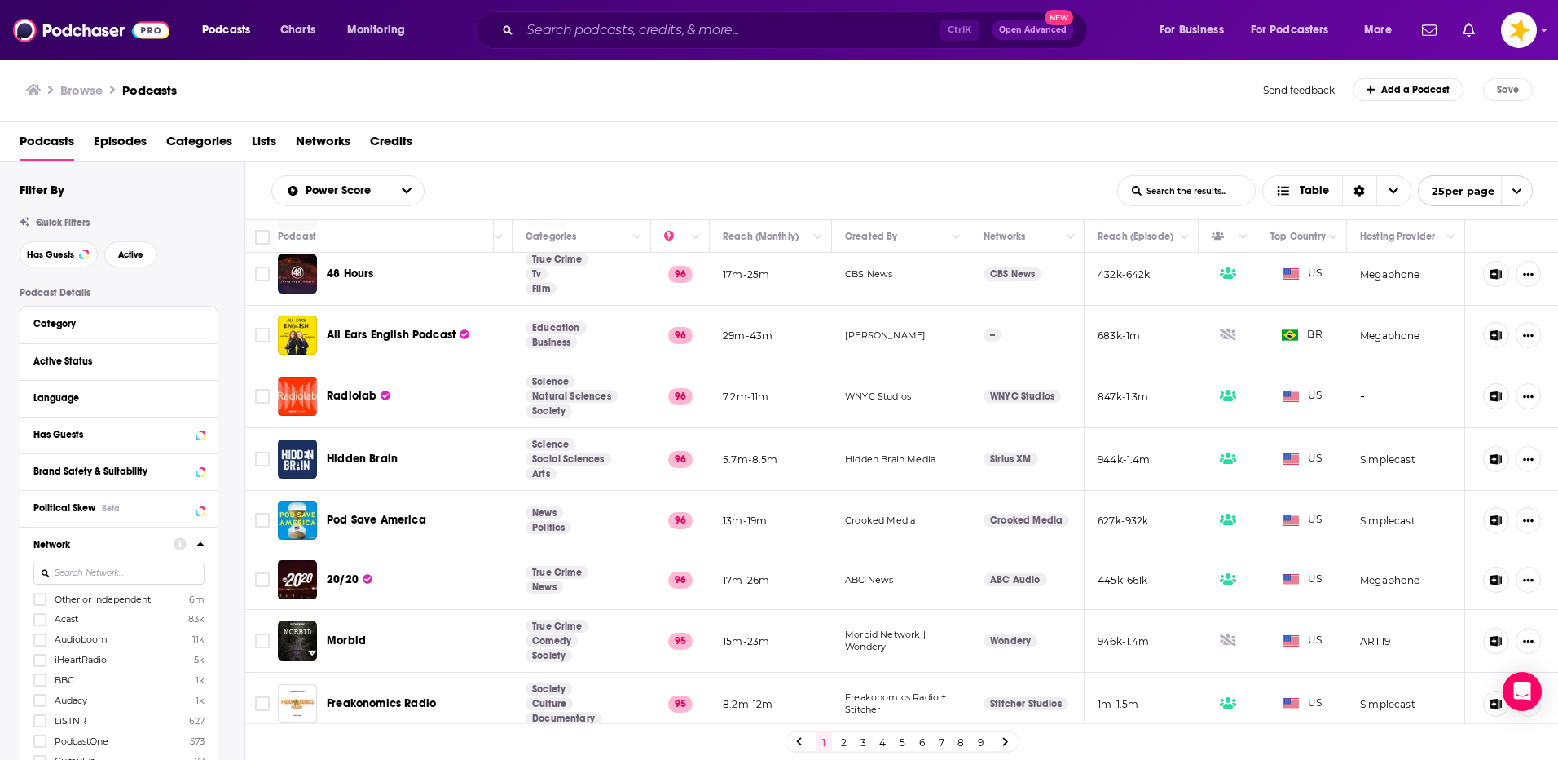
click at [830, 190] on div "Power Score List Search Input Search the results... Table" at bounding box center [694, 190] width 846 height 31
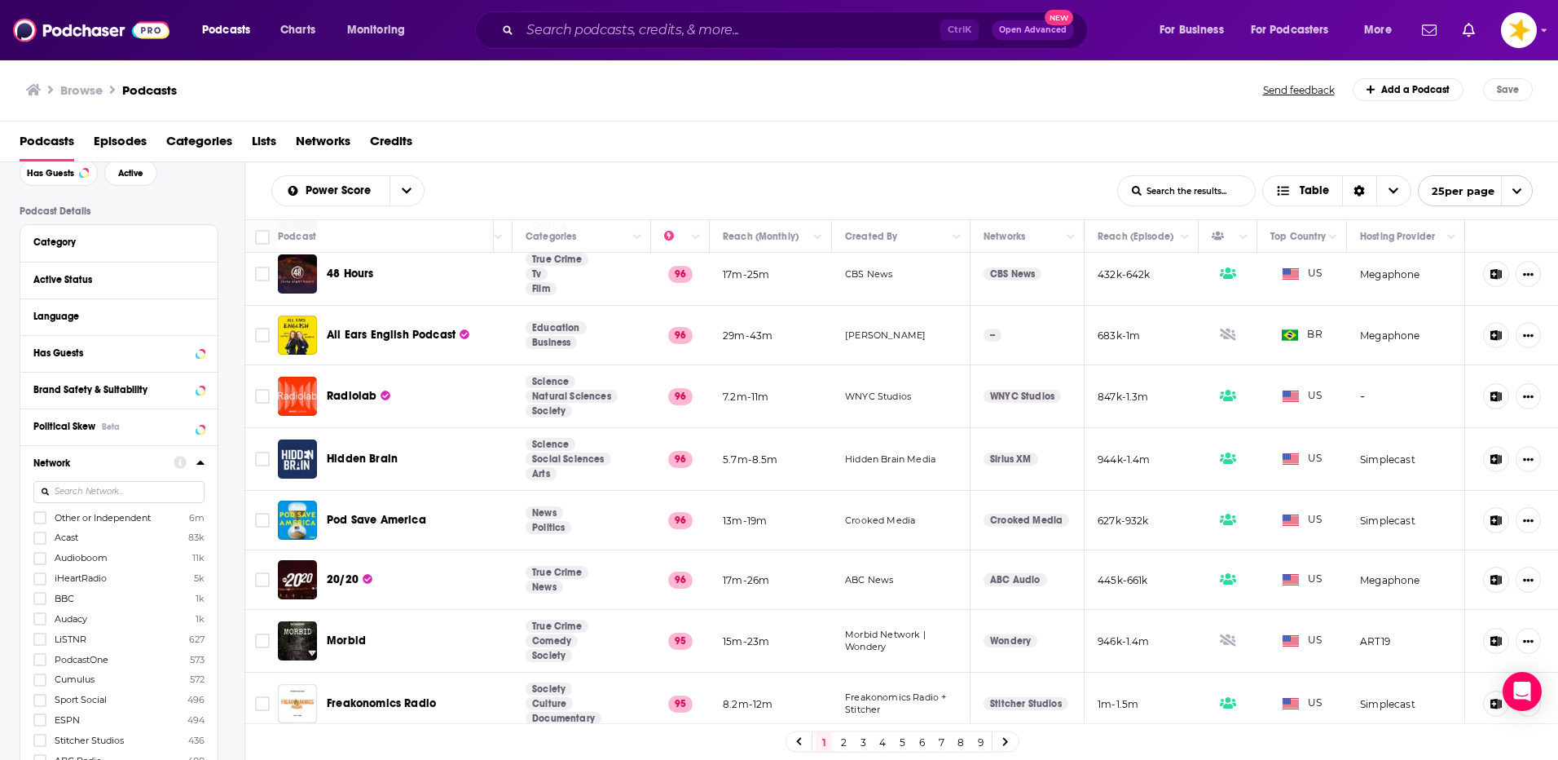
click at [200, 459] on icon at bounding box center [200, 462] width 8 height 13
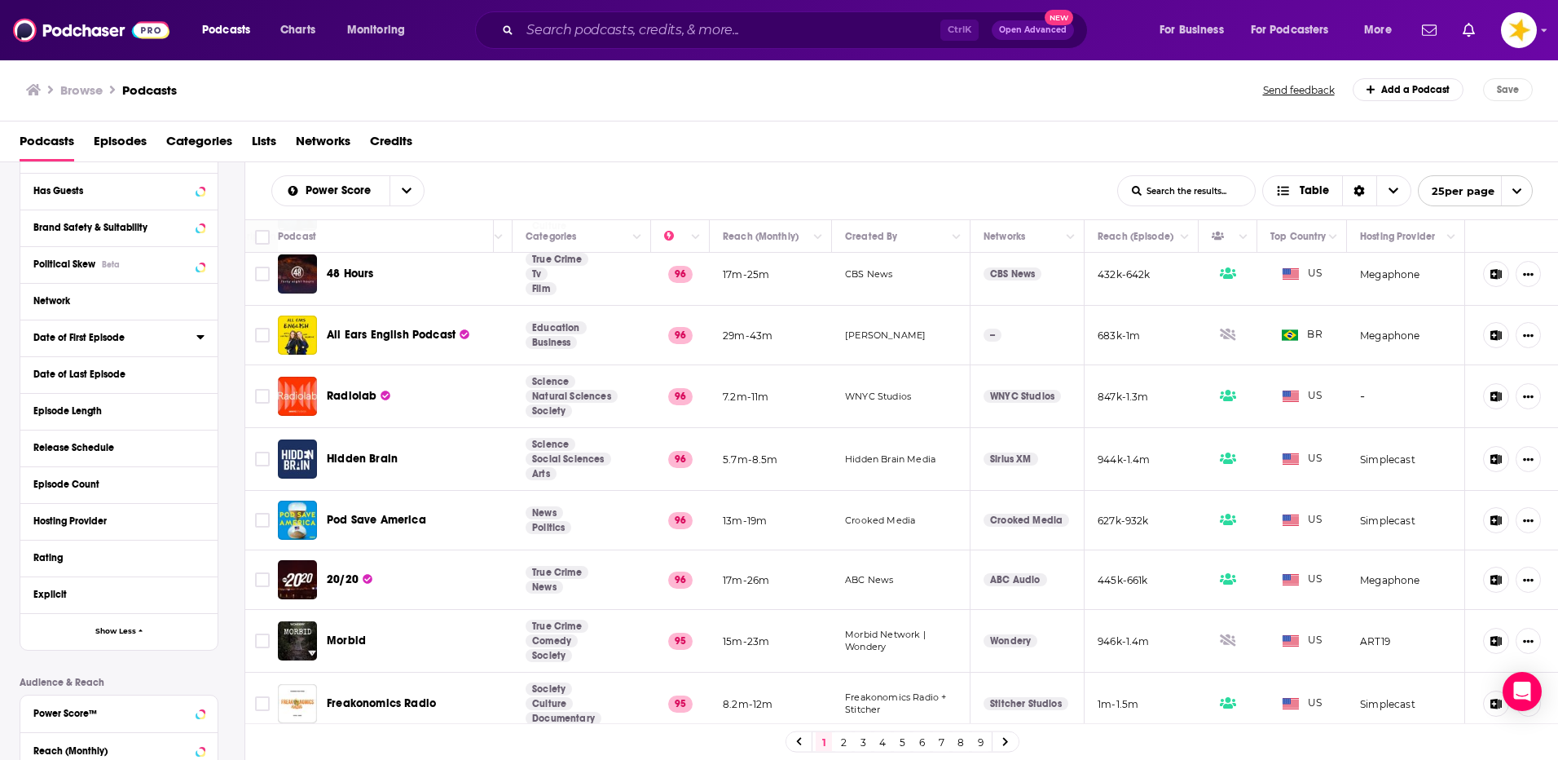
scroll to position [244, 0]
click at [199, 517] on icon at bounding box center [200, 519] width 8 height 13
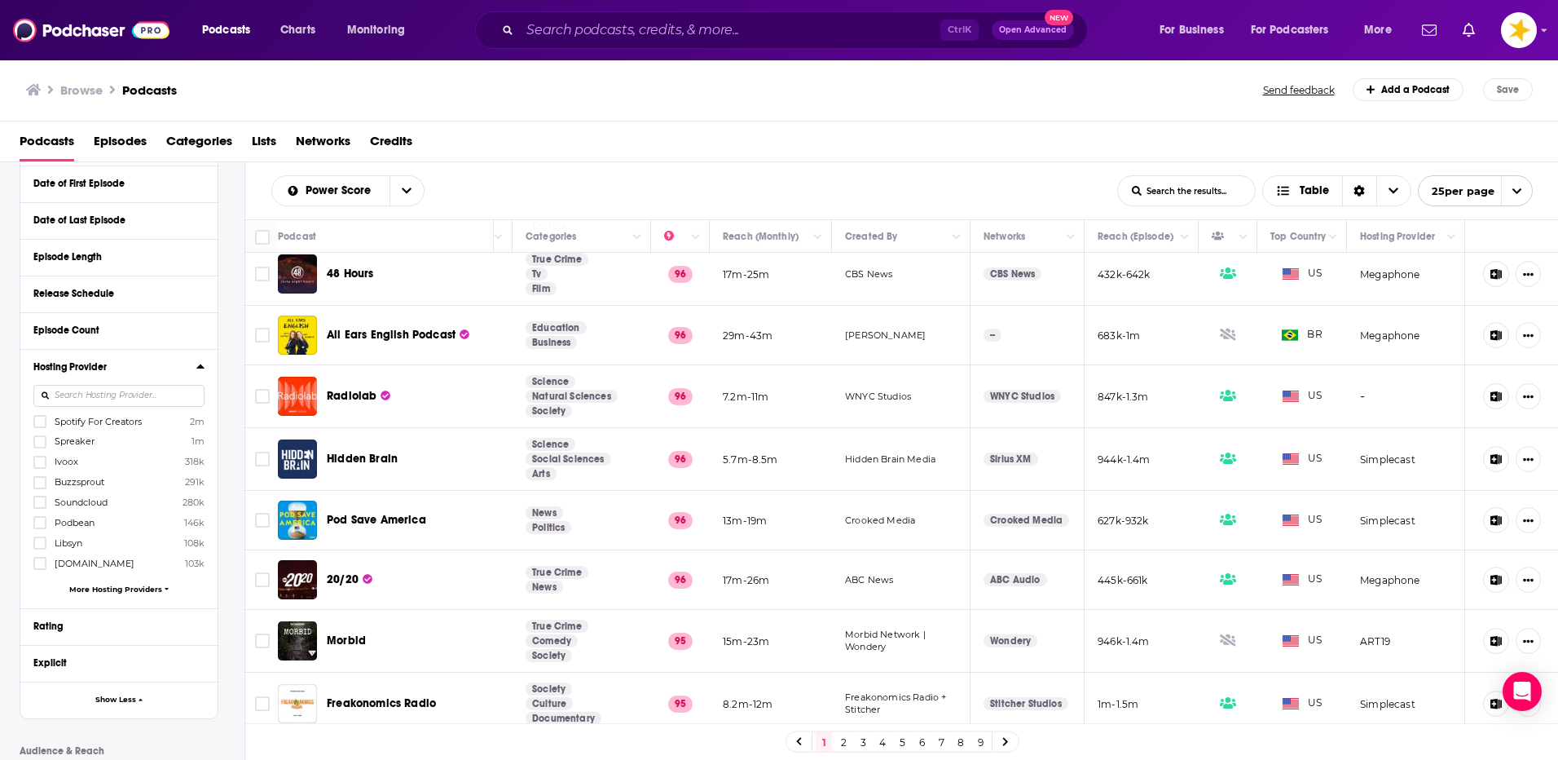
scroll to position [407, 0]
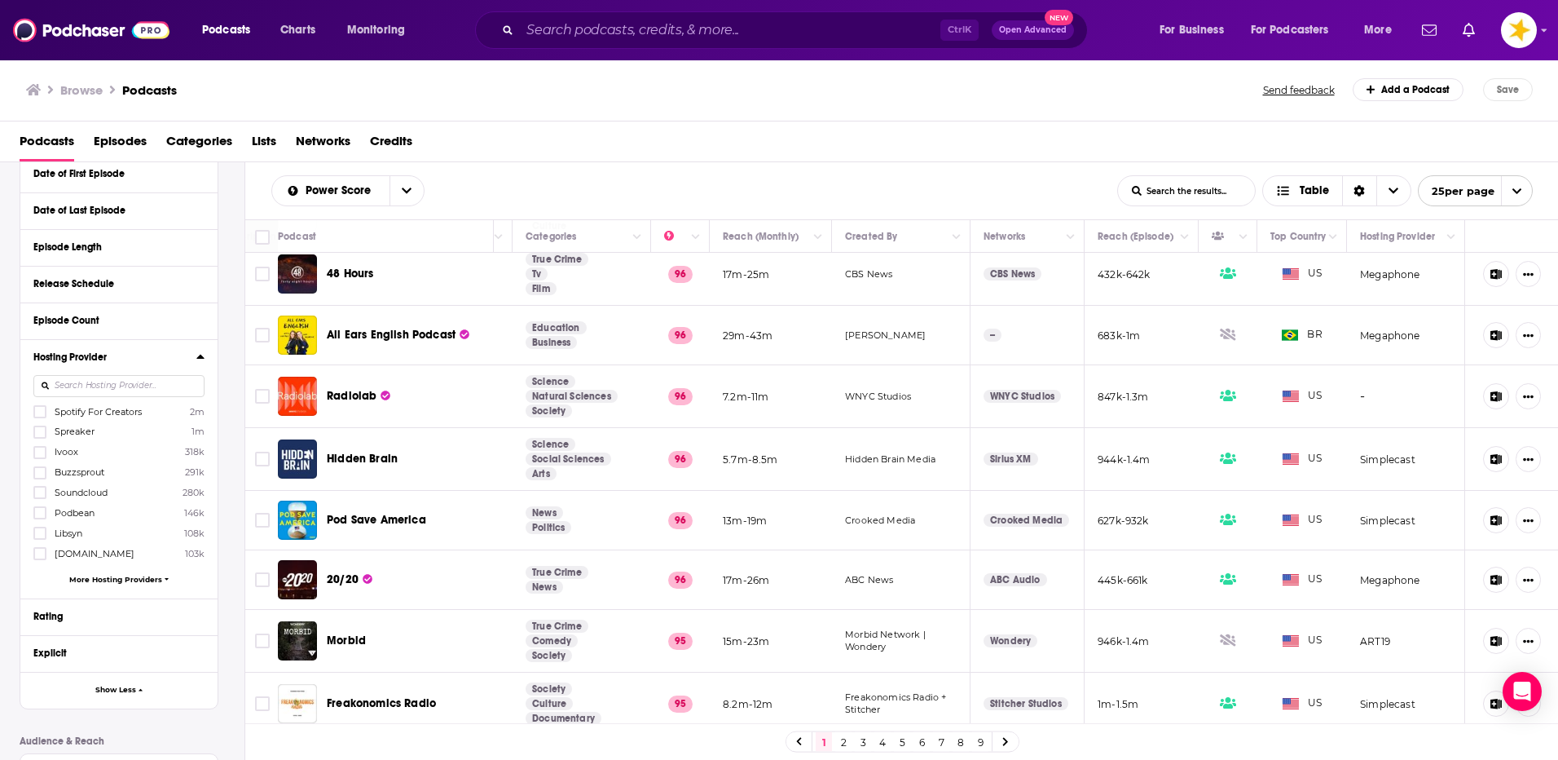
click at [112, 385] on input at bounding box center [118, 386] width 171 height 22
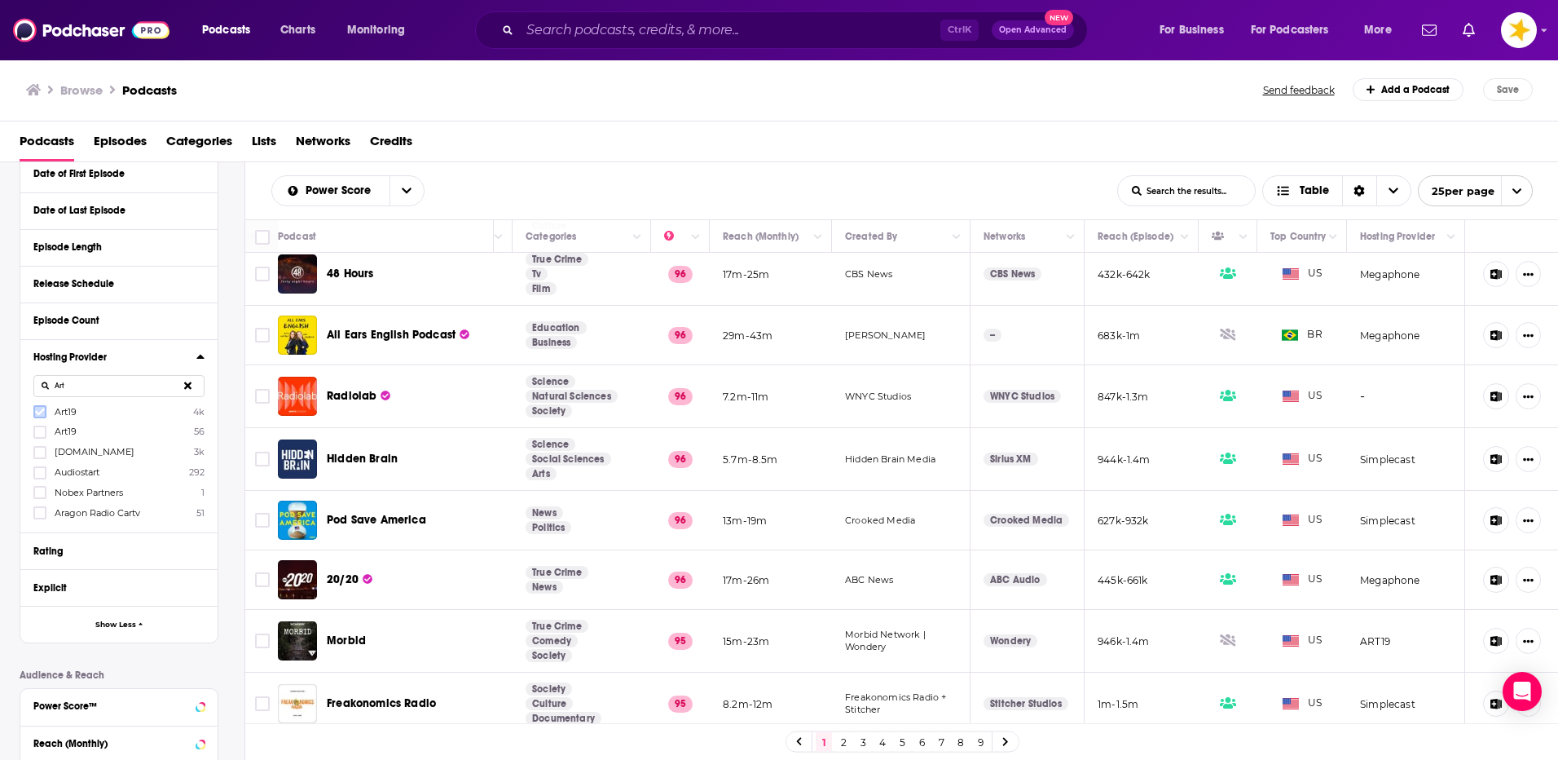
type input "Art"
click at [37, 406] on label at bounding box center [39, 411] width 13 height 13
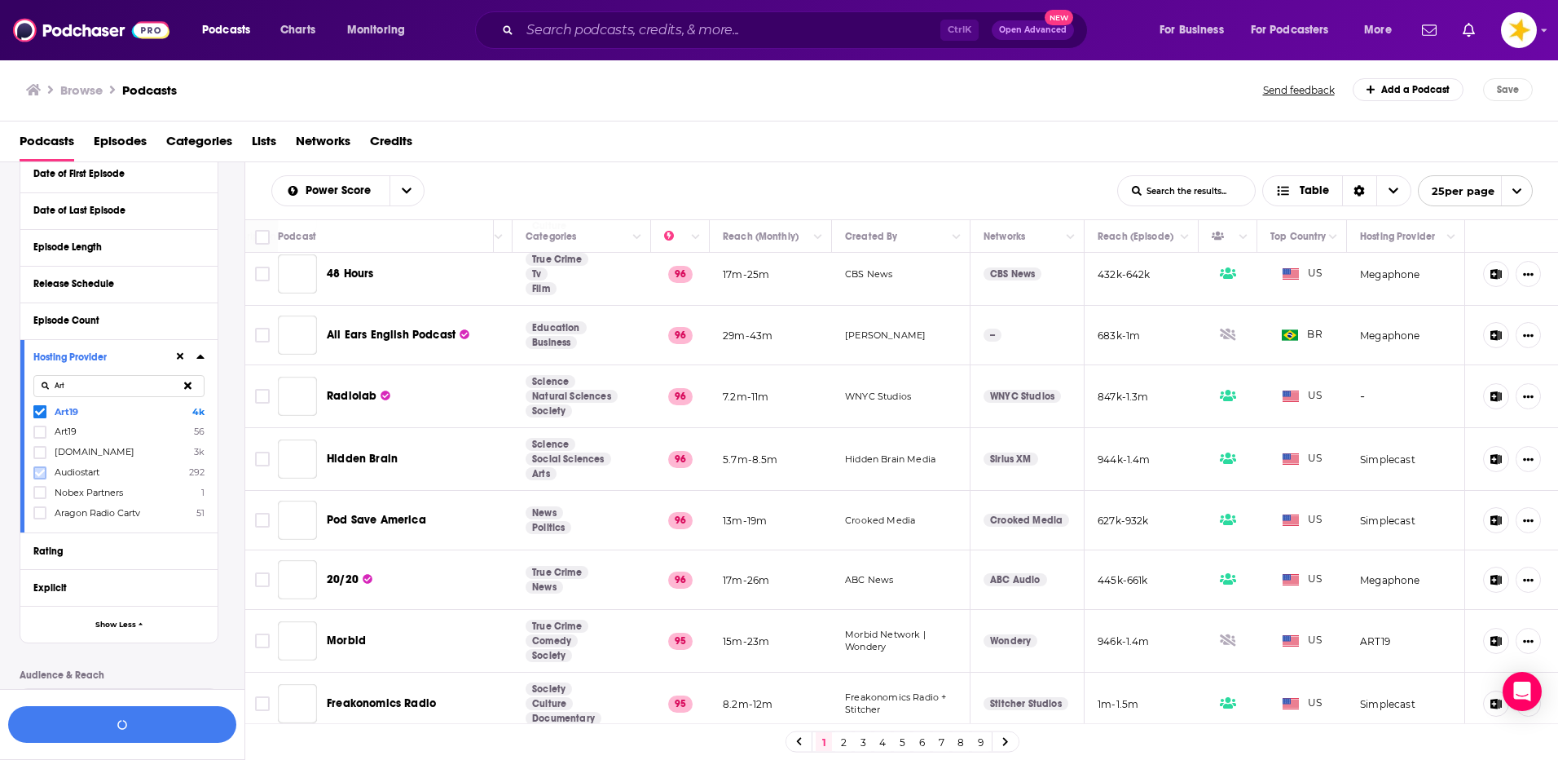
scroll to position [448, 0]
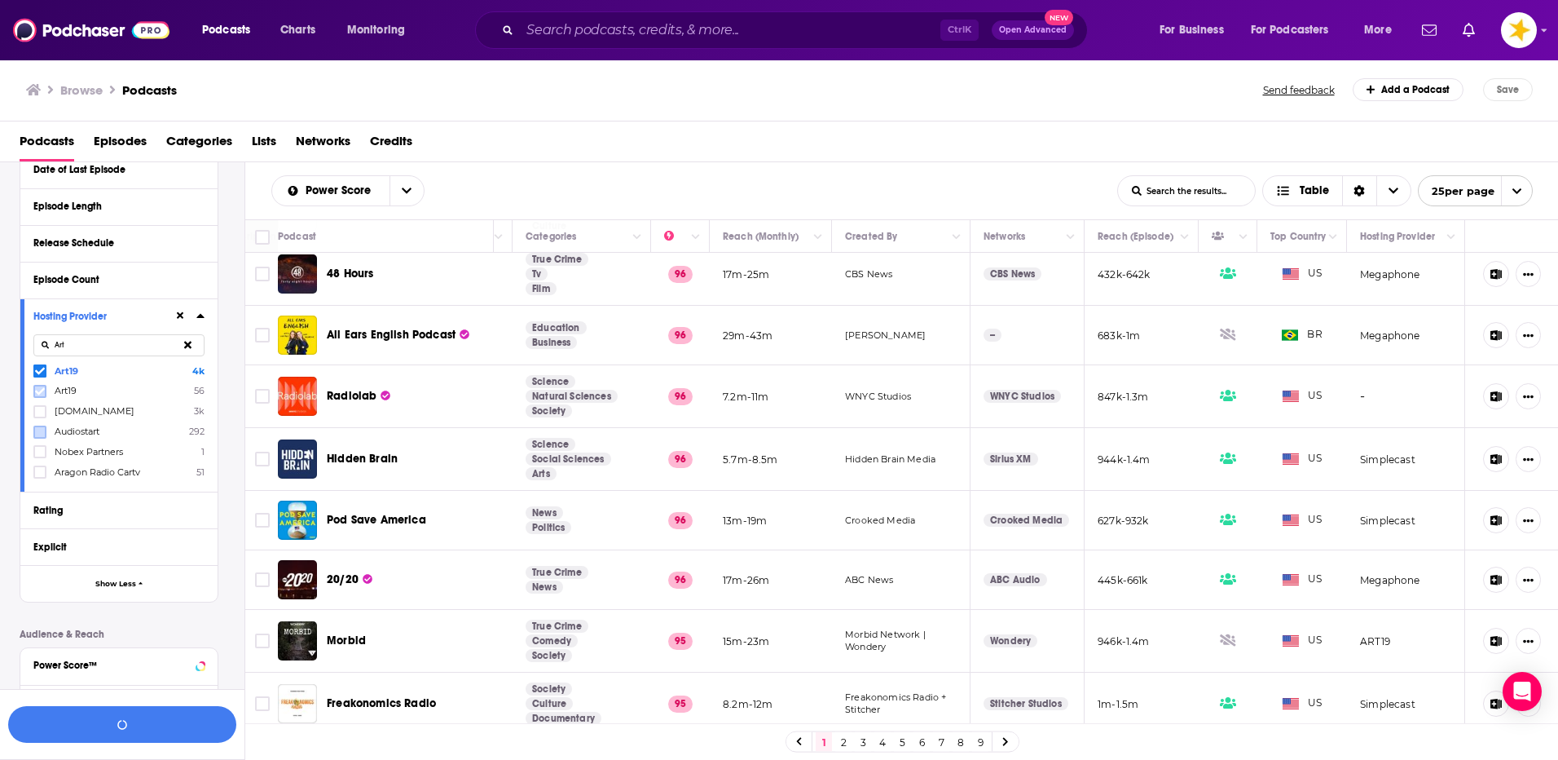
click at [40, 392] on icon at bounding box center [40, 390] width 10 height 7
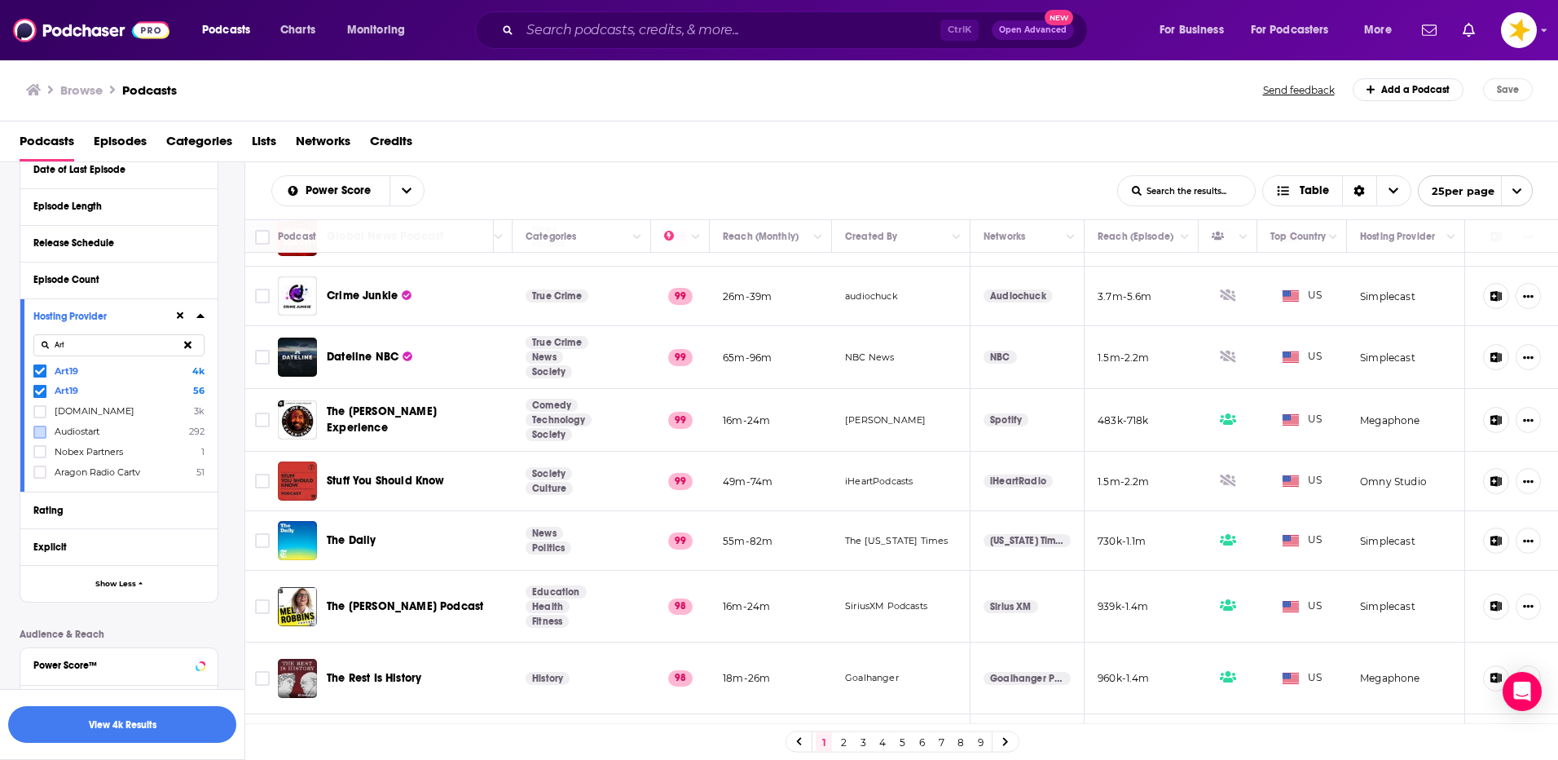
scroll to position [0, 295]
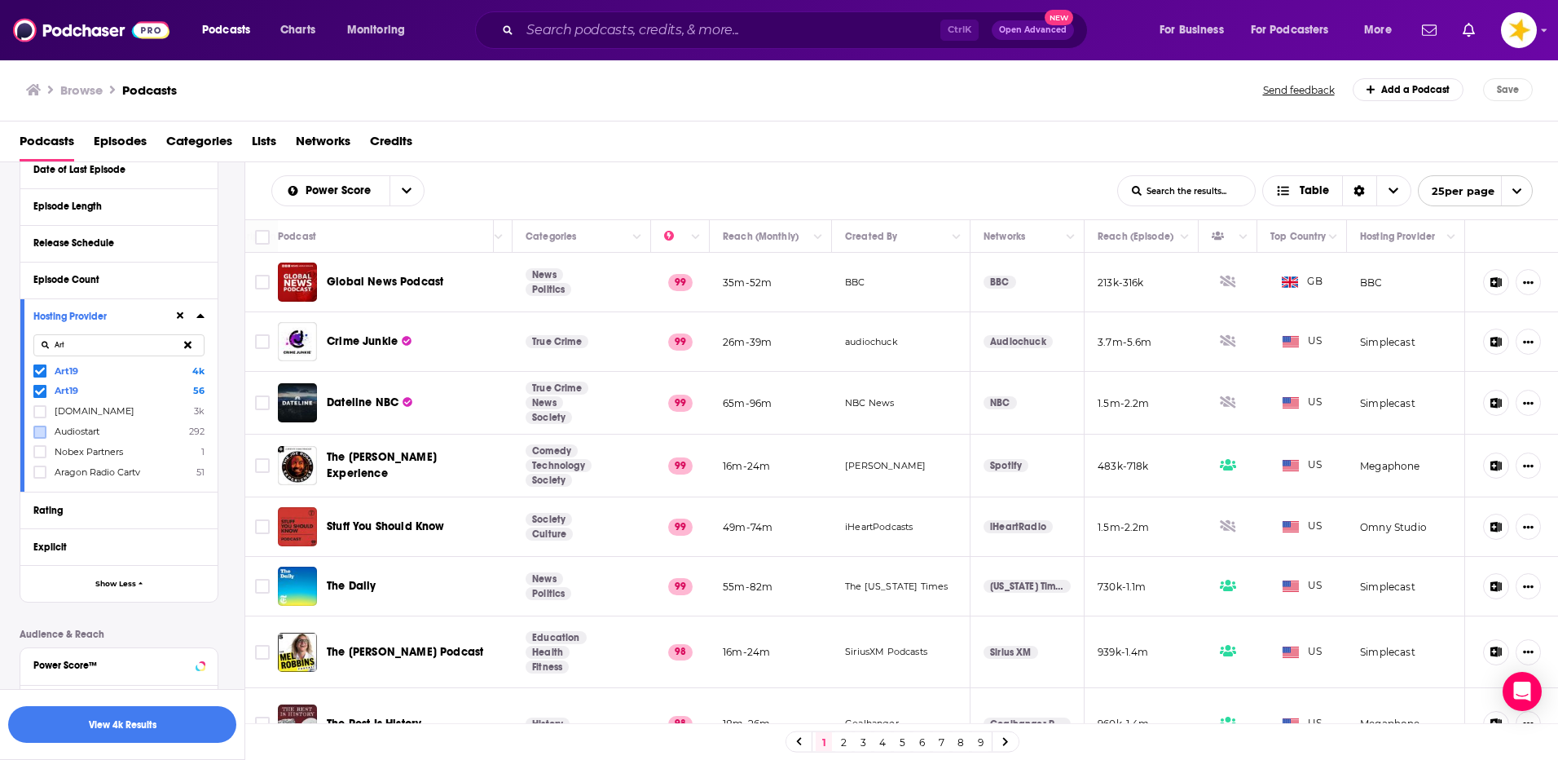
click at [1516, 192] on icon "open menu" at bounding box center [1517, 191] width 9 height 6
click at [1485, 272] on button "100 per page" at bounding box center [1475, 273] width 113 height 25
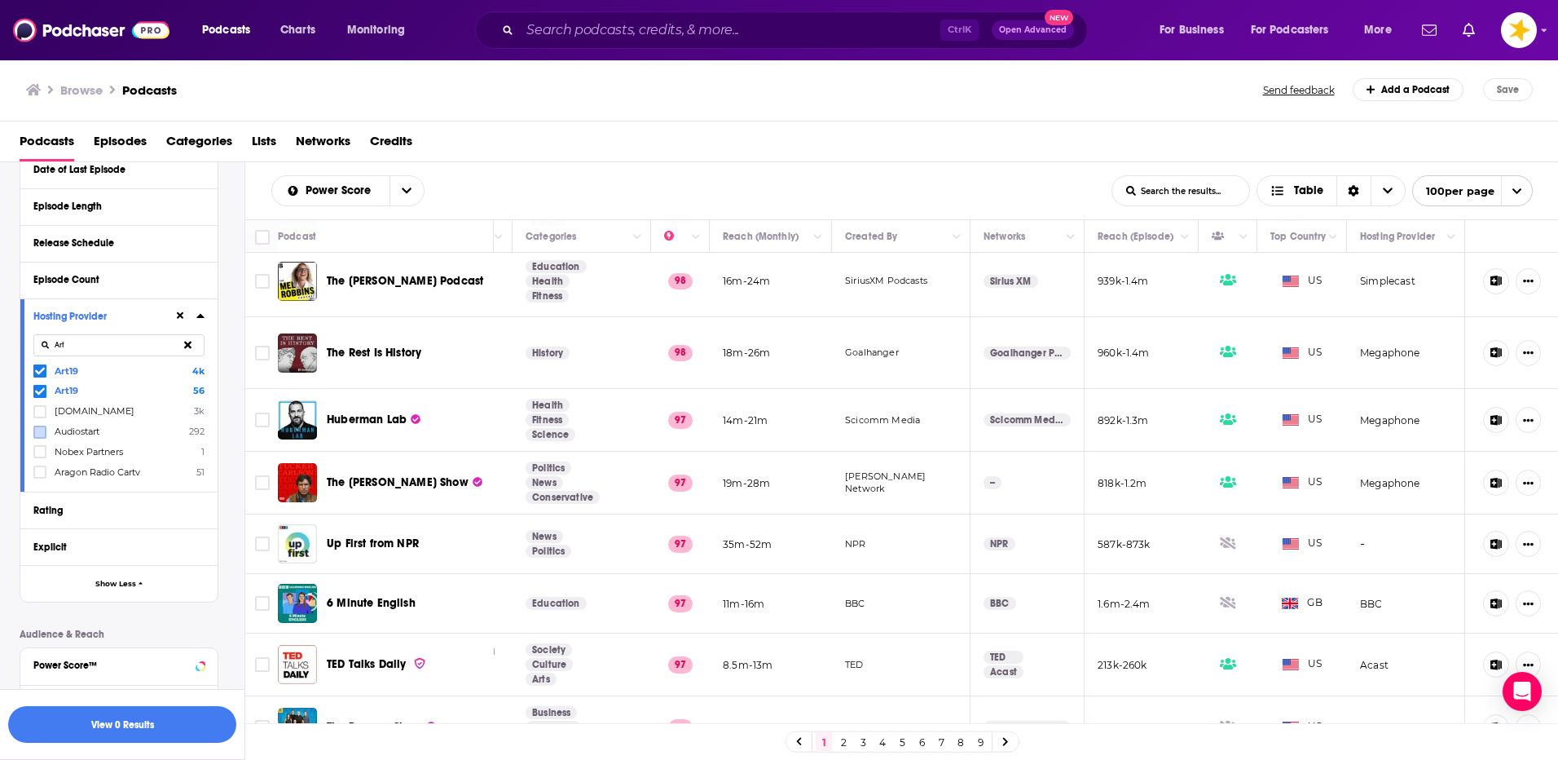
scroll to position [489, 295]
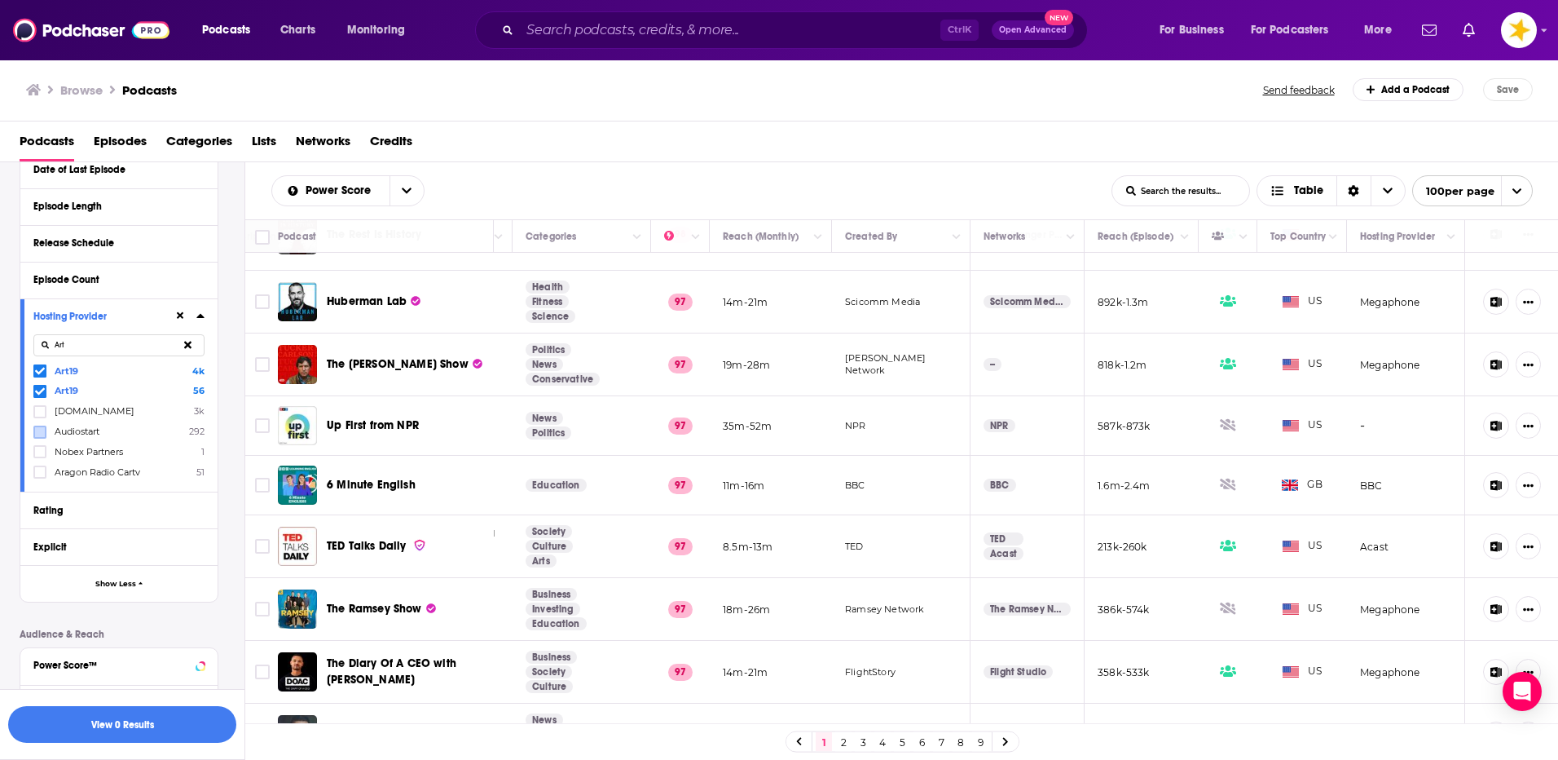
drag, startPoint x: 41, startPoint y: 390, endPoint x: 62, endPoint y: 311, distance: 81.8
click at [41, 390] on icon at bounding box center [40, 390] width 10 height 7
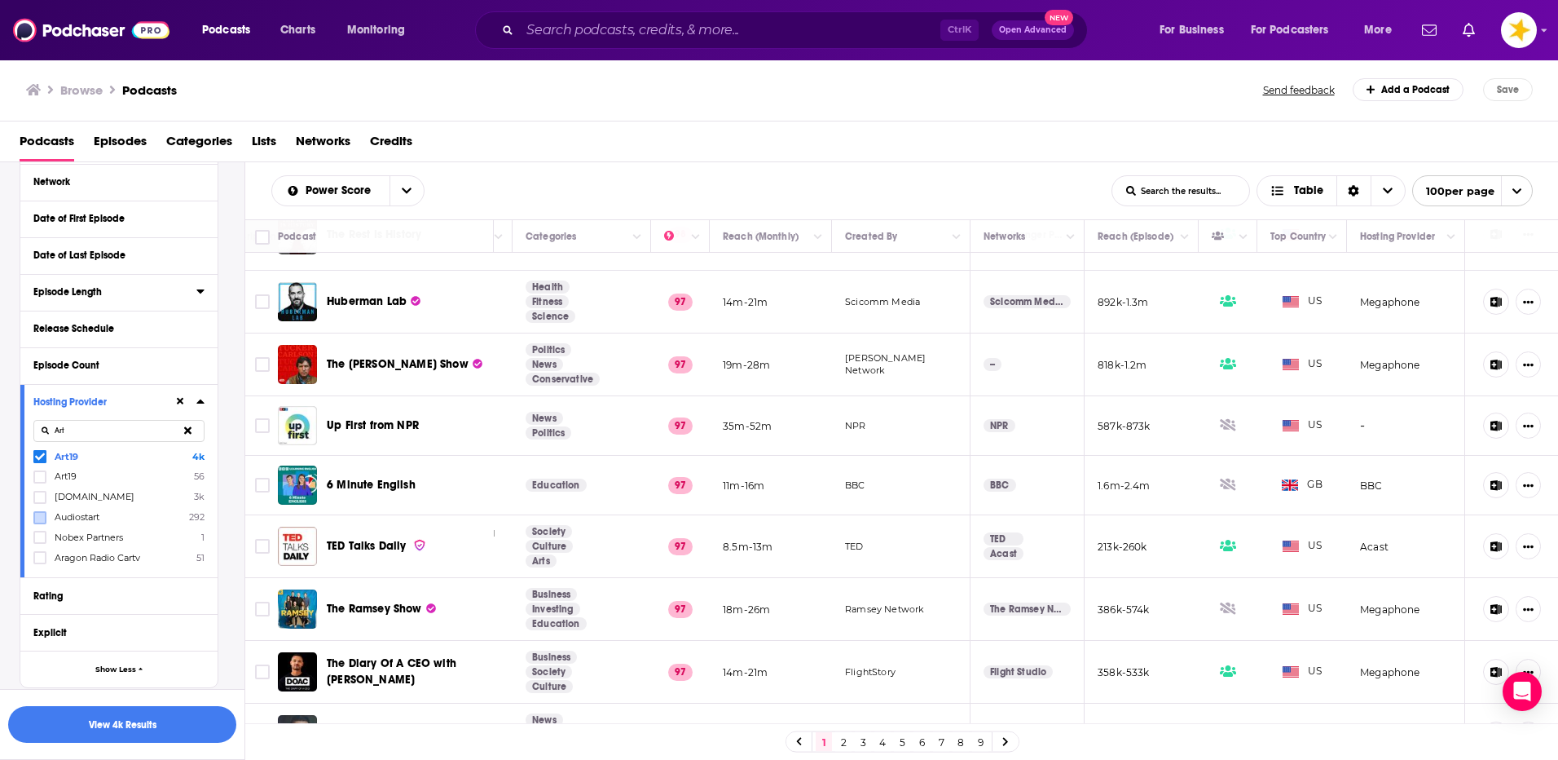
scroll to position [367, 0]
click at [165, 728] on button "View 4k Results" at bounding box center [122, 724] width 228 height 37
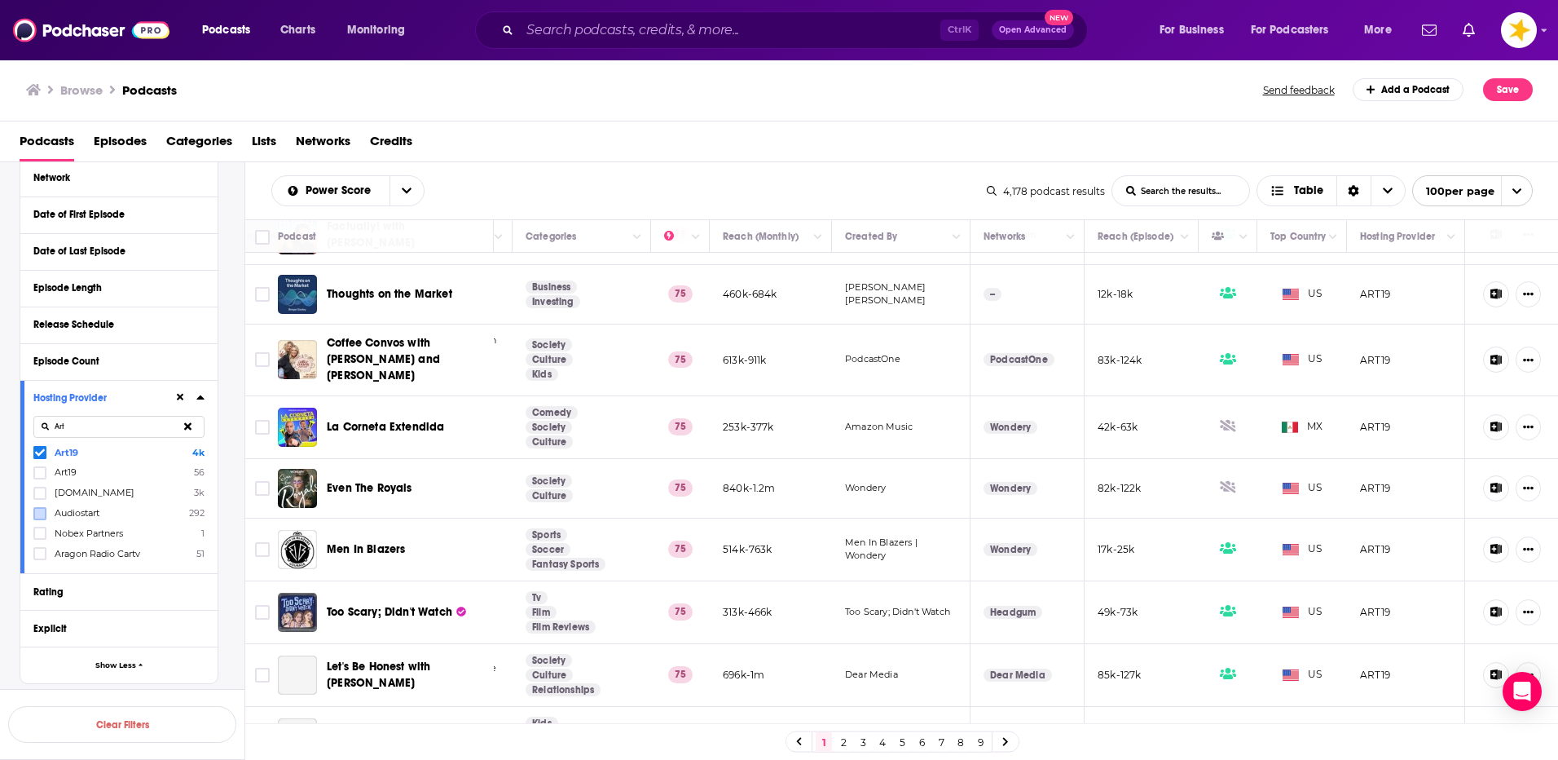
scroll to position [5736, 295]
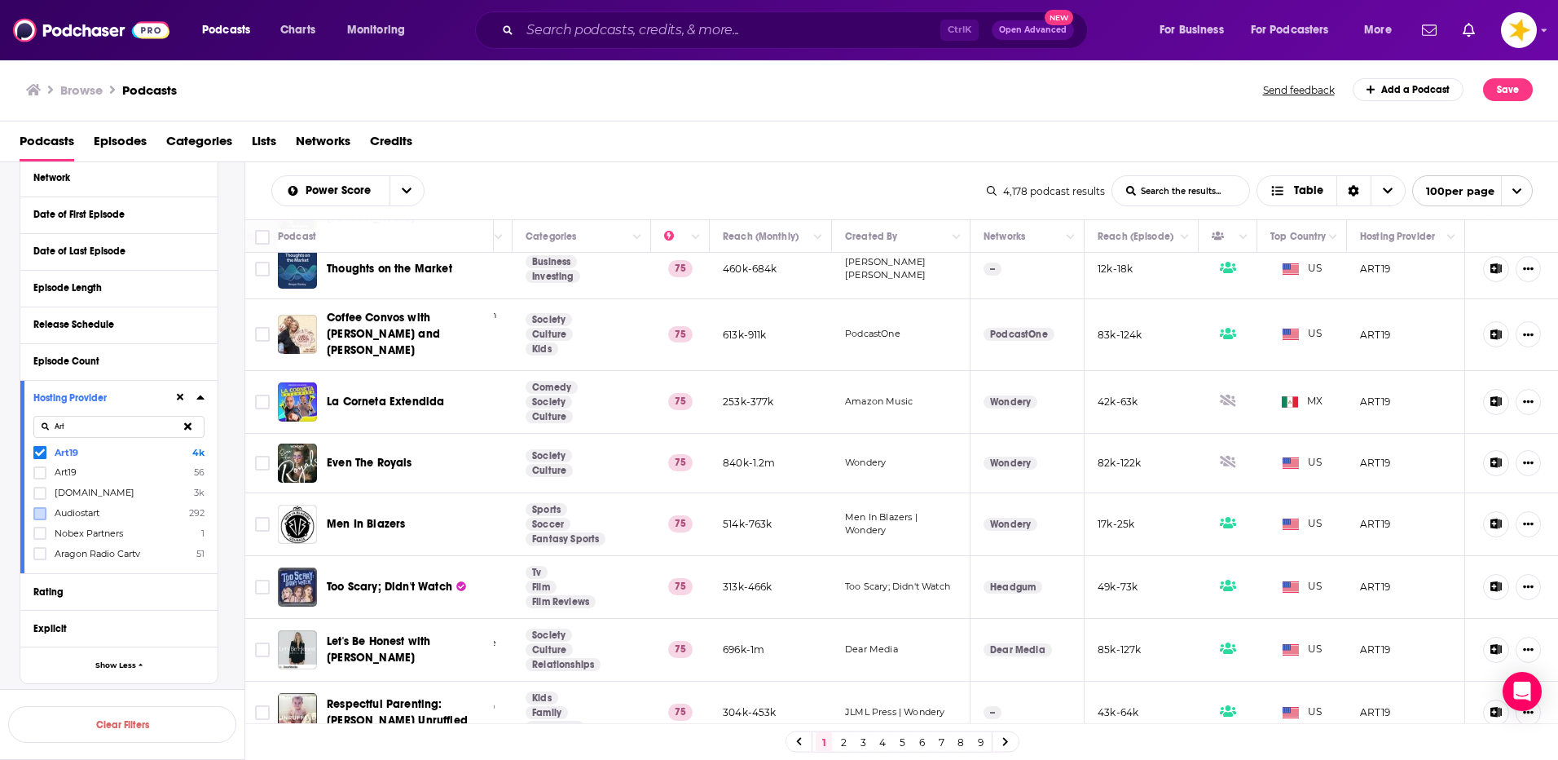
click at [841, 746] on link "2" at bounding box center [843, 742] width 16 height 20
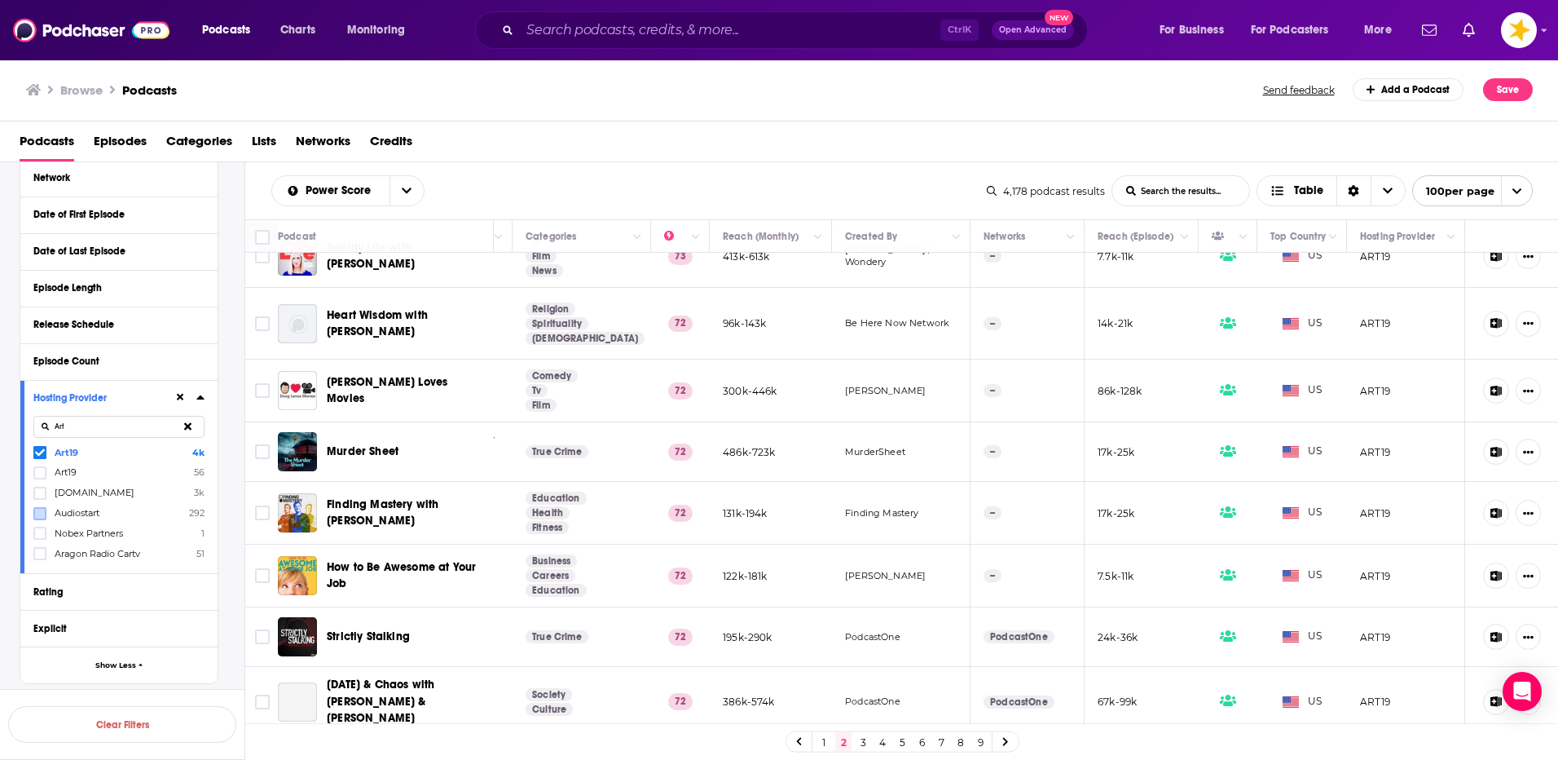
scroll to position [2934, 295]
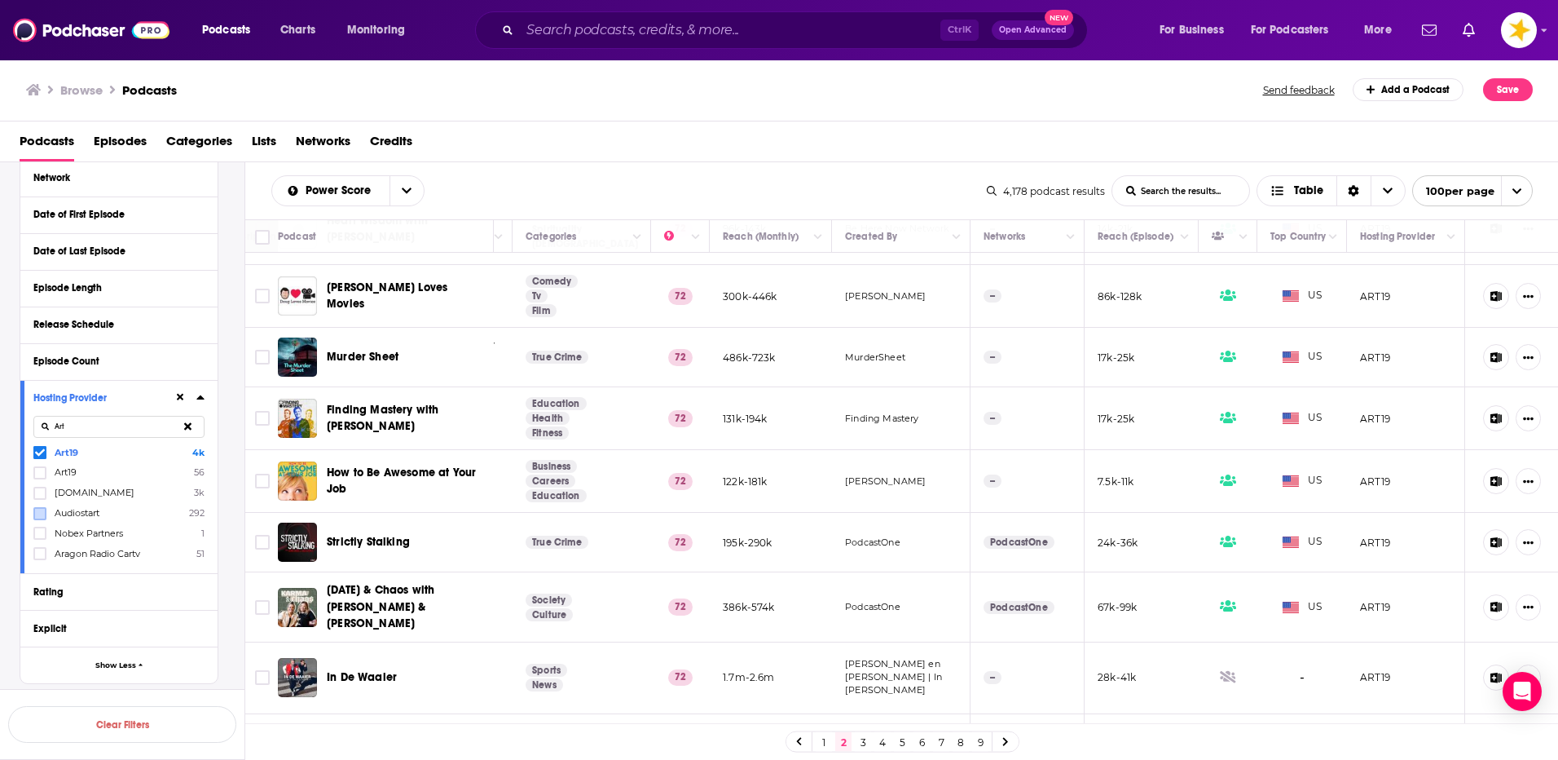
click at [1216, 143] on div "Podcasts Episodes Categories Lists Networks Credits" at bounding box center [783, 144] width 1526 height 33
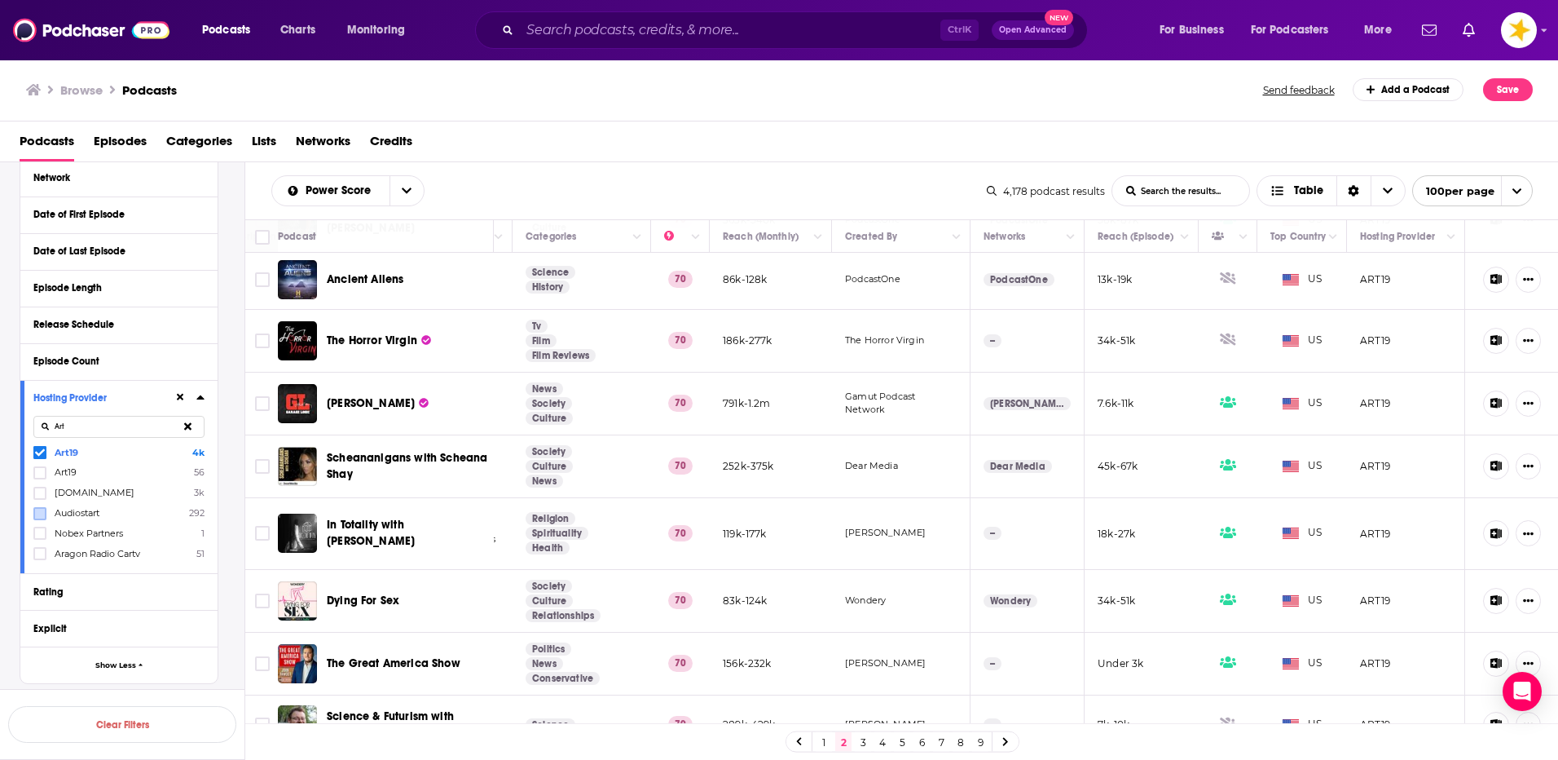
scroll to position [5384, 295]
